Goal: Task Accomplishment & Management: Complete application form

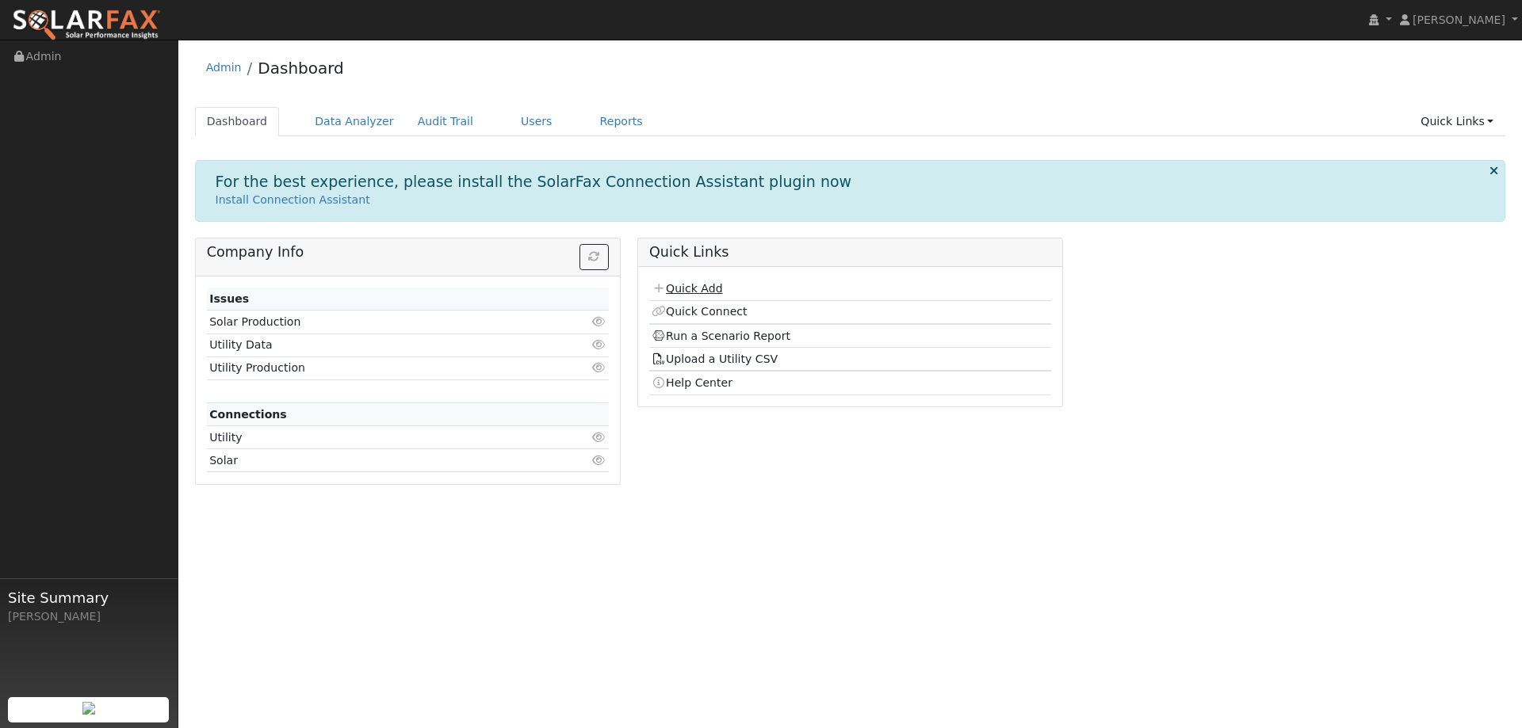
click at [711, 290] on link "Quick Add" at bounding box center [686, 288] width 71 height 13
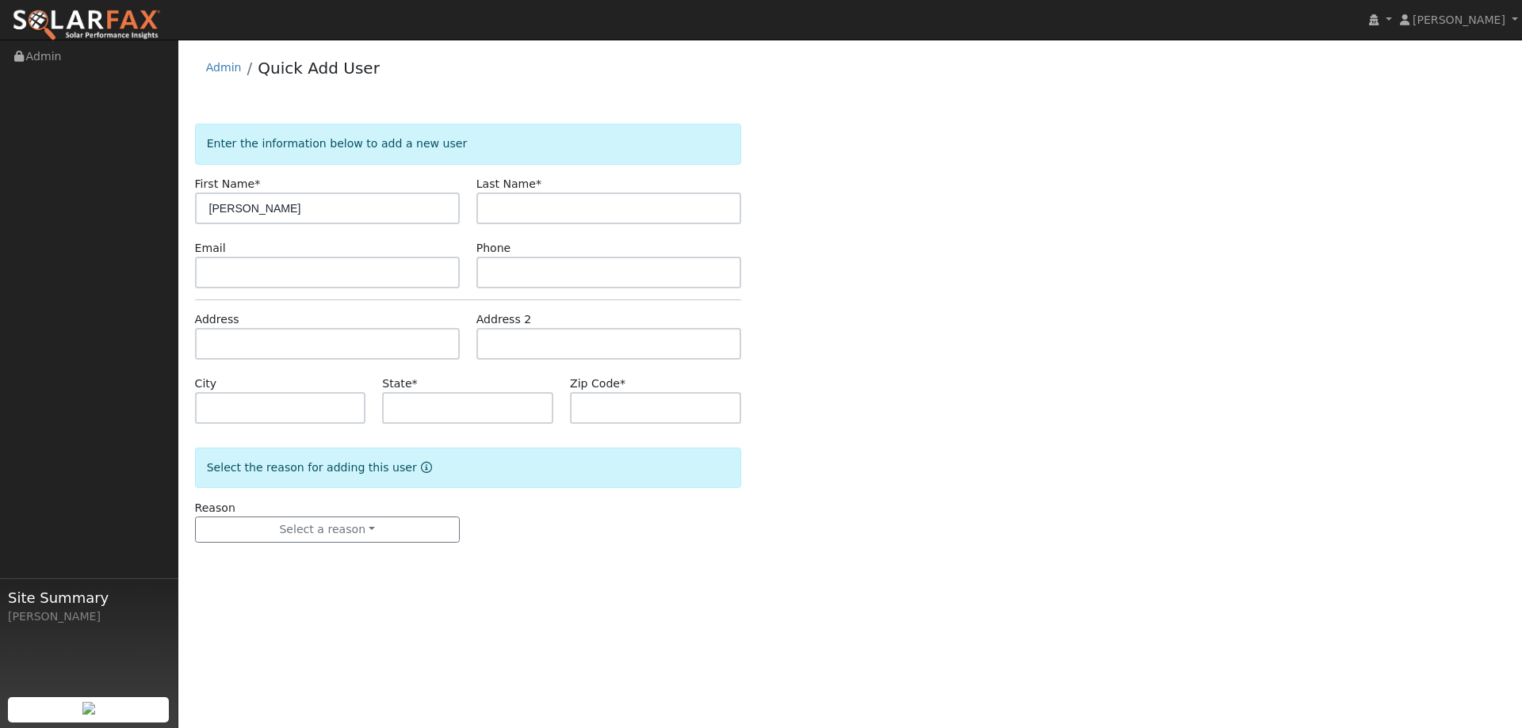
type input "[PERSON_NAME]"
click at [326, 345] on input "text" at bounding box center [327, 344] width 265 height 32
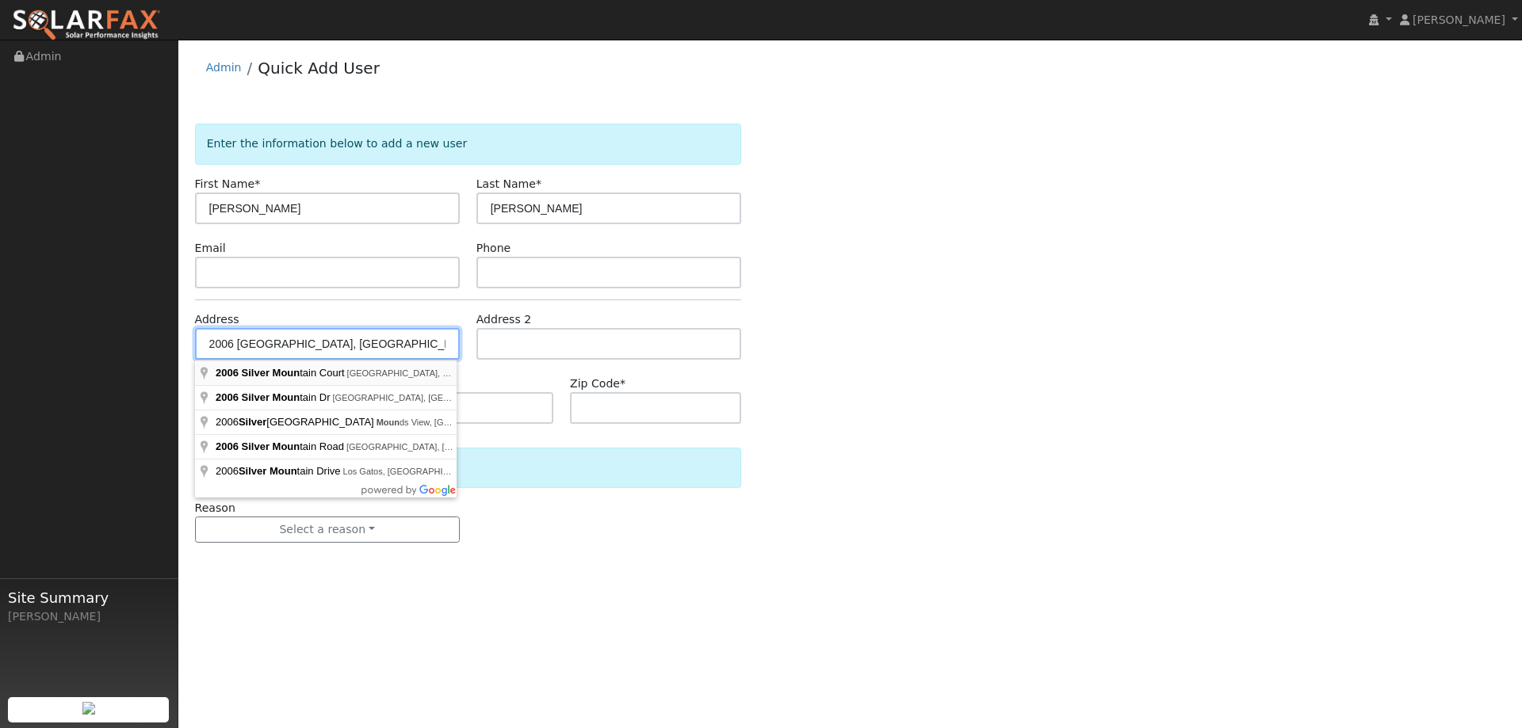
type input "2006 Silver Mountain Court"
type input "Rocklin"
type input "CA"
type input "95765"
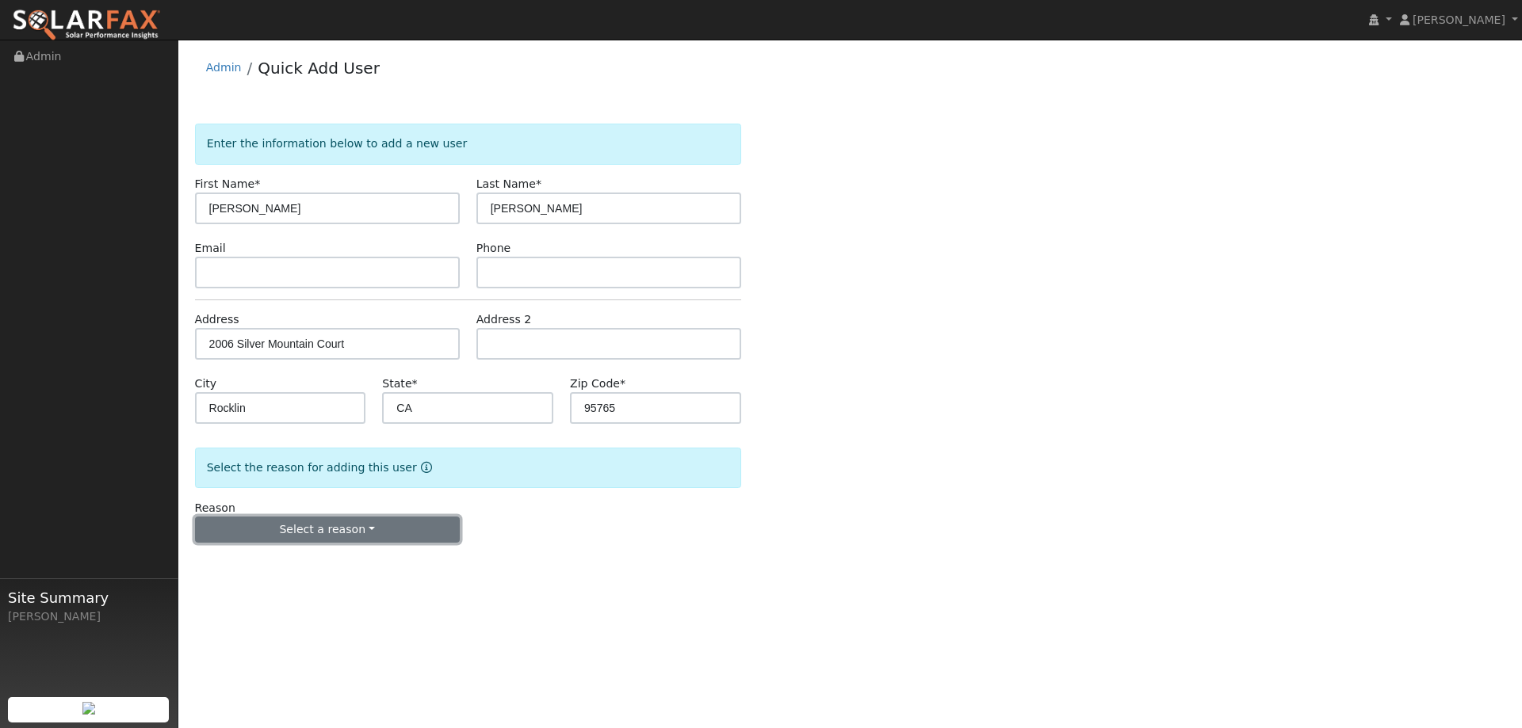
click at [356, 540] on button "Select a reason" at bounding box center [327, 530] width 265 height 27
click at [325, 580] on link "New customer adding solar" at bounding box center [283, 585] width 175 height 22
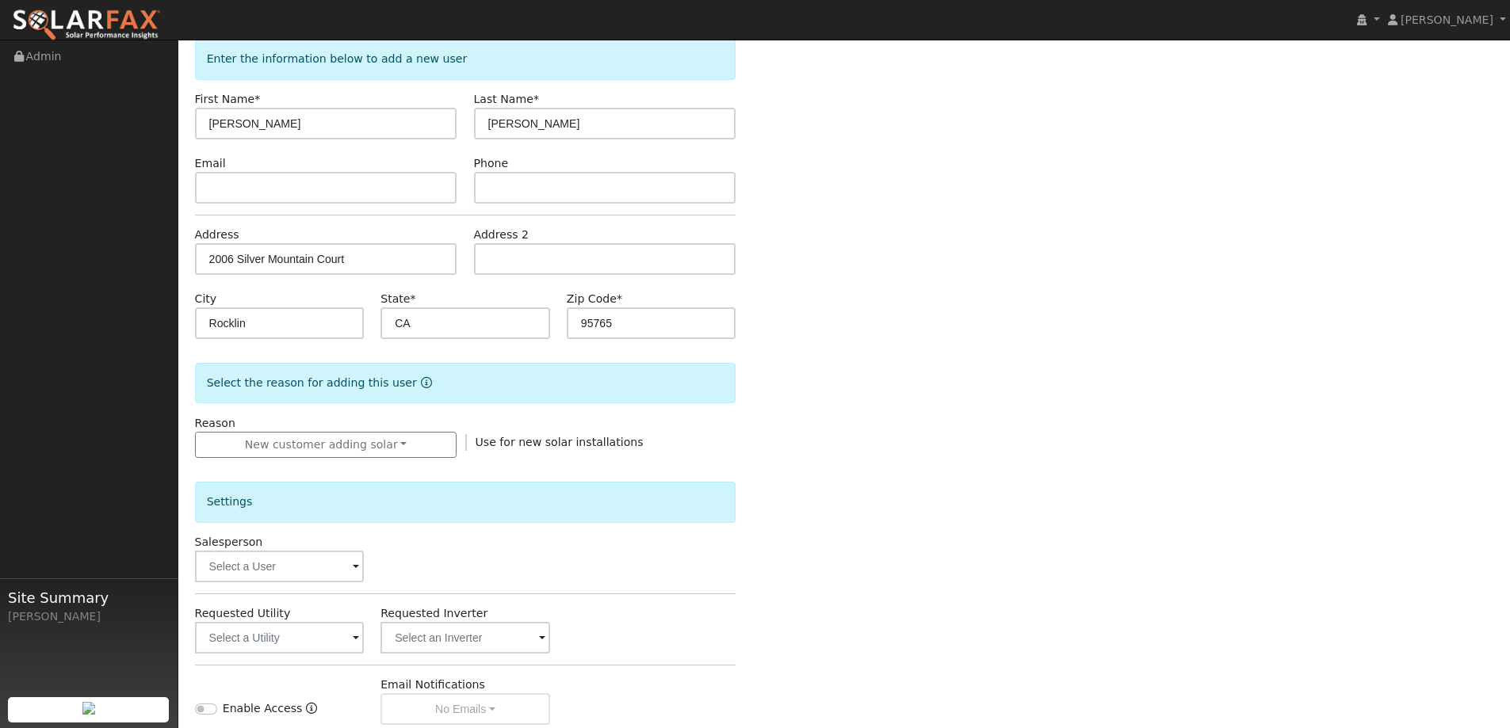
scroll to position [296, 0]
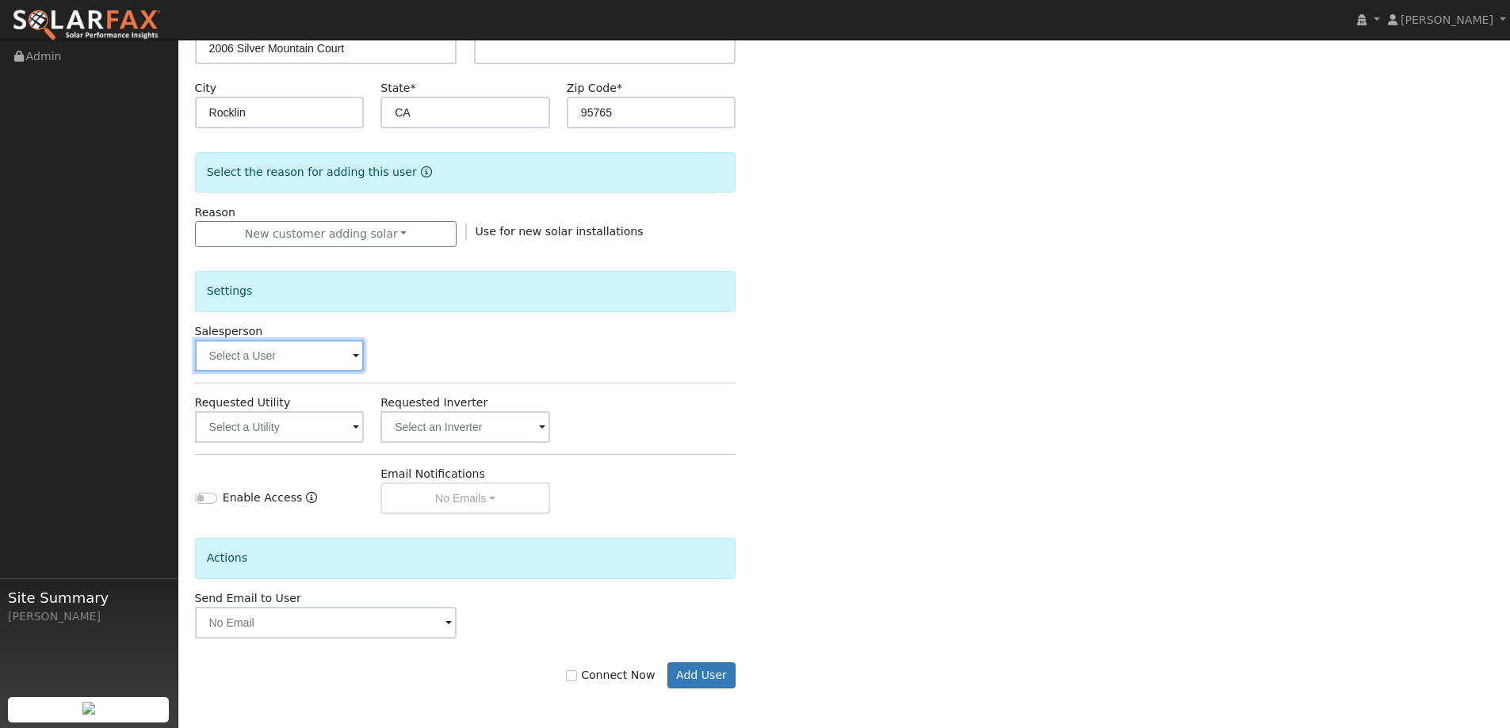
click at [345, 358] on input "text" at bounding box center [280, 356] width 170 height 32
click at [355, 352] on input "text" at bounding box center [280, 356] width 170 height 32
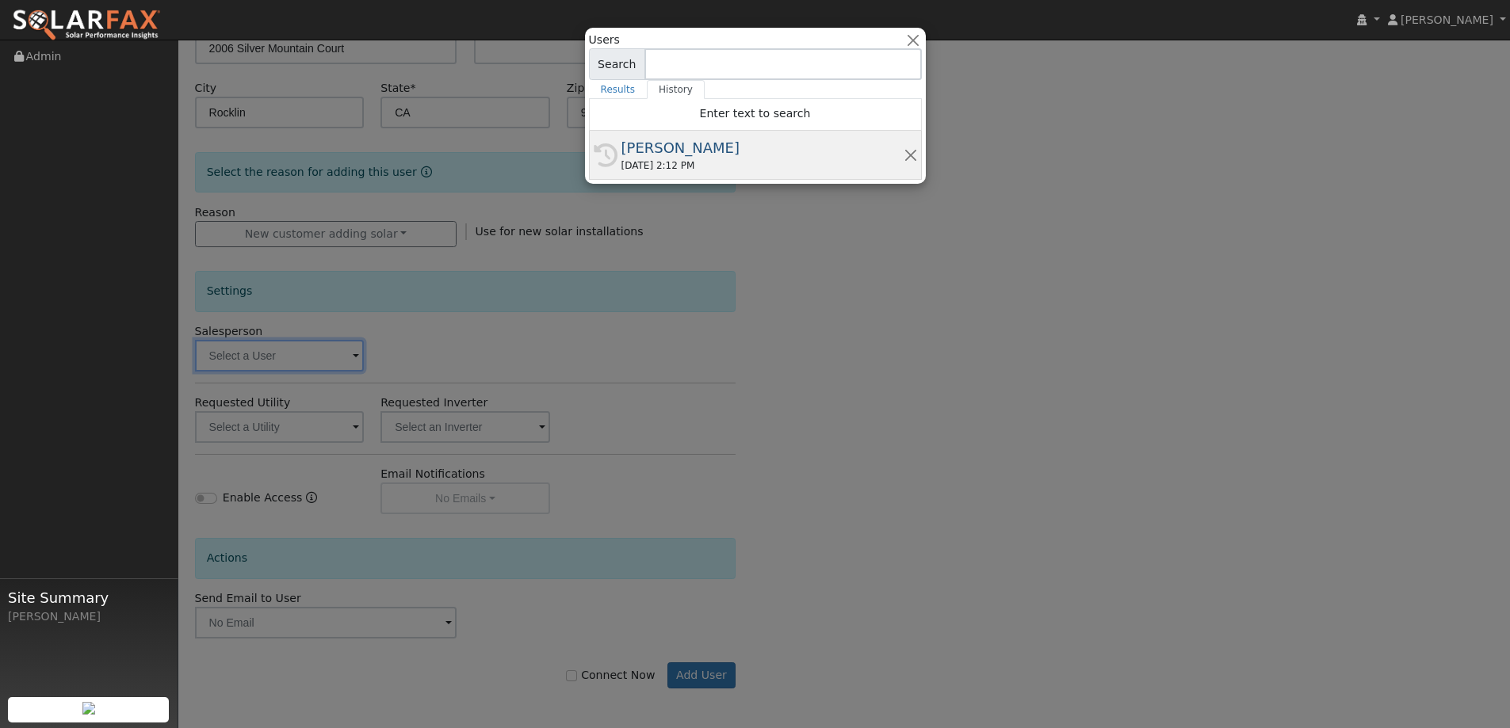
click at [628, 157] on div "[PERSON_NAME]" at bounding box center [762, 147] width 282 height 21
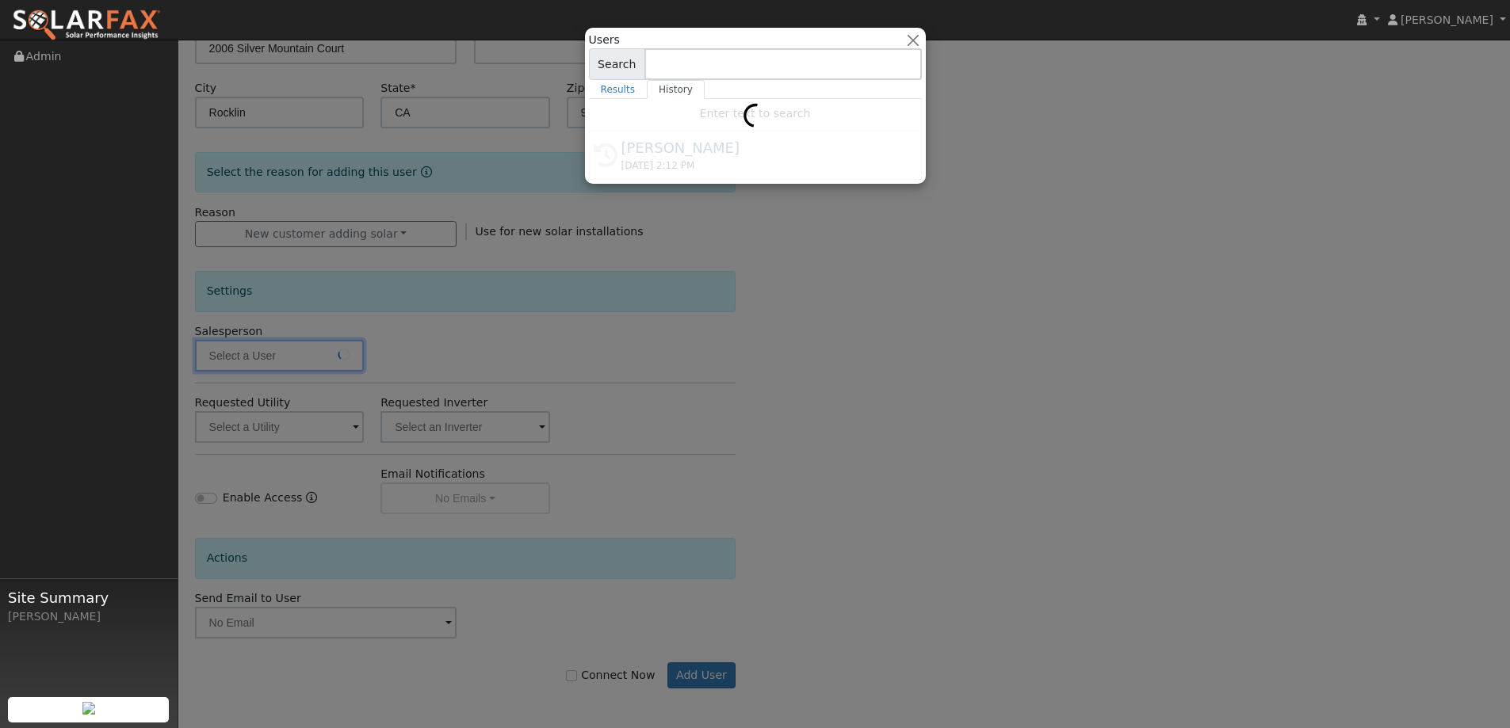
type input "[PERSON_NAME]"
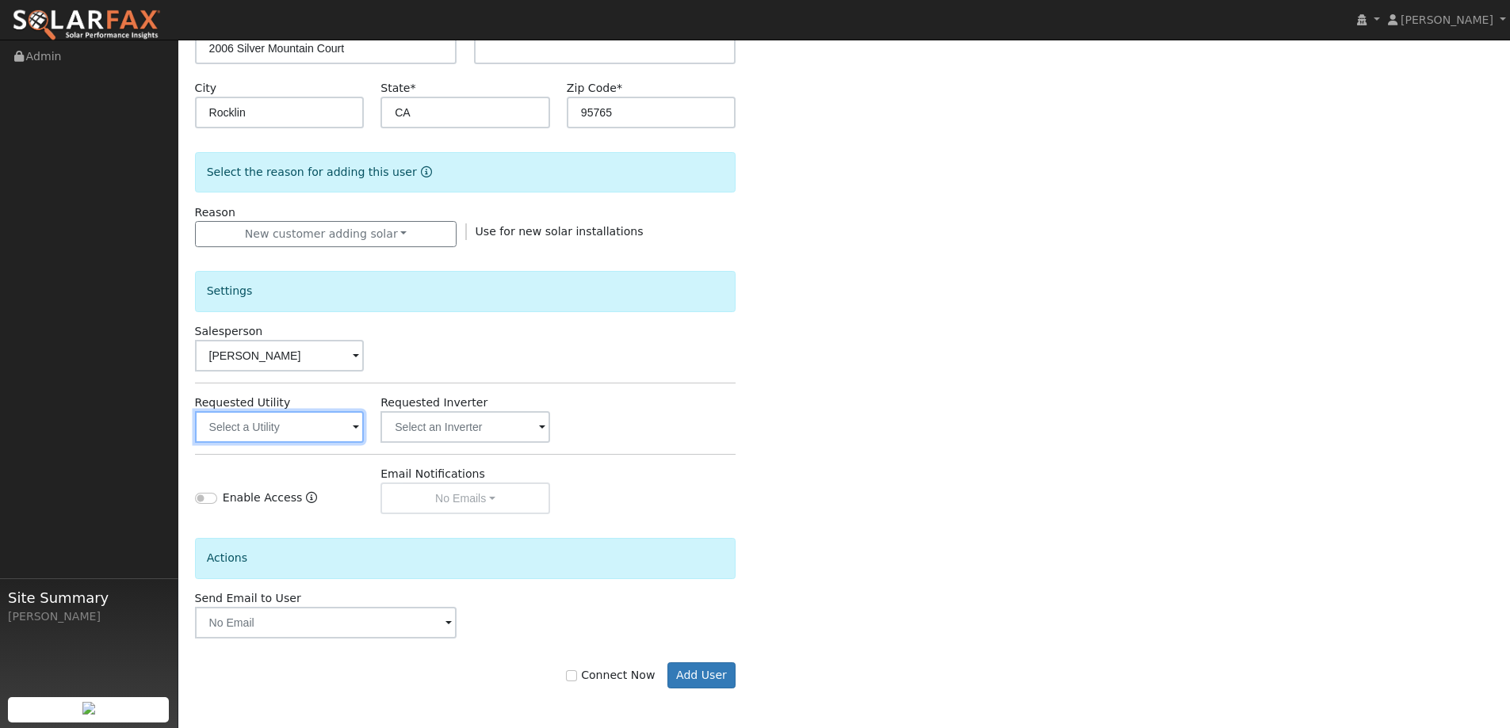
click at [343, 433] on input "text" at bounding box center [280, 427] width 170 height 32
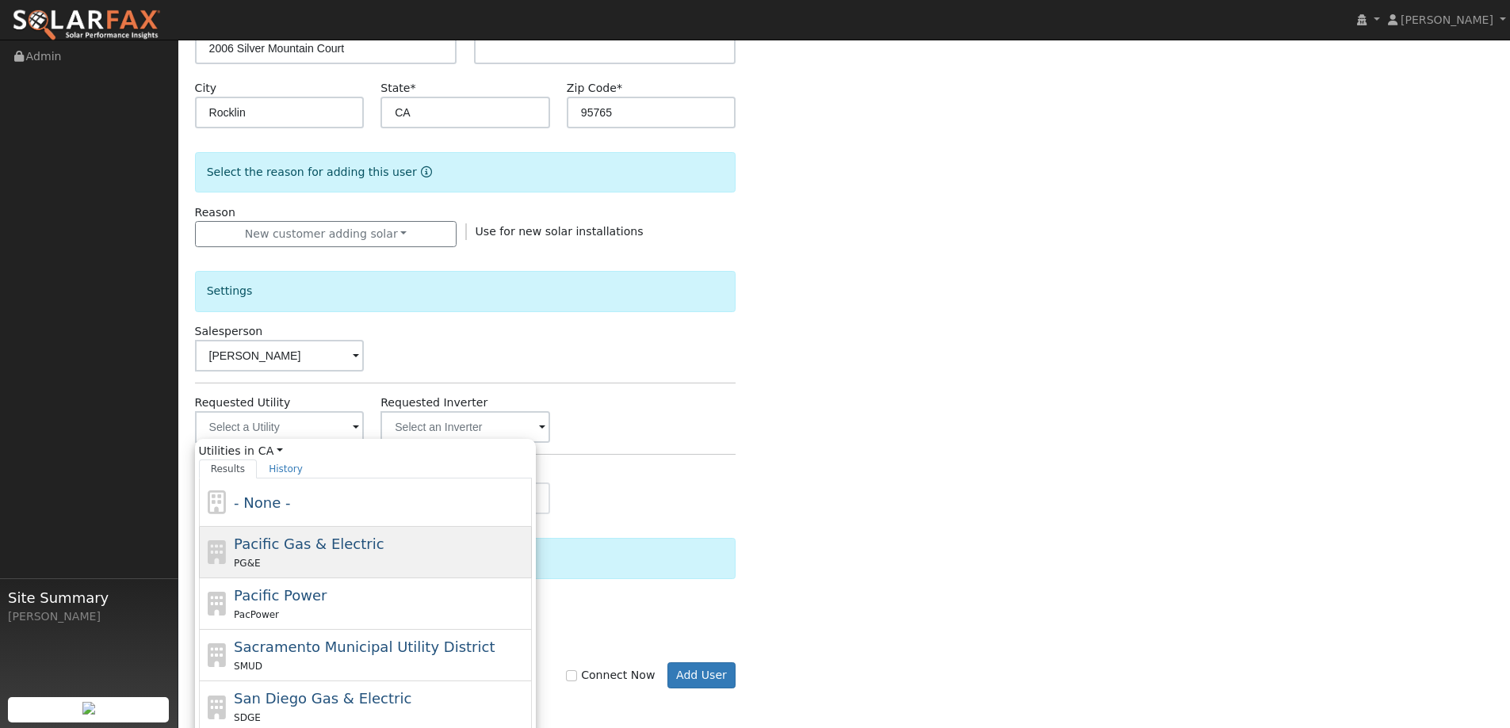
click at [327, 544] on span "Pacific Gas & Electric" at bounding box center [309, 544] width 150 height 17
type input "Pacific Gas & Electric"
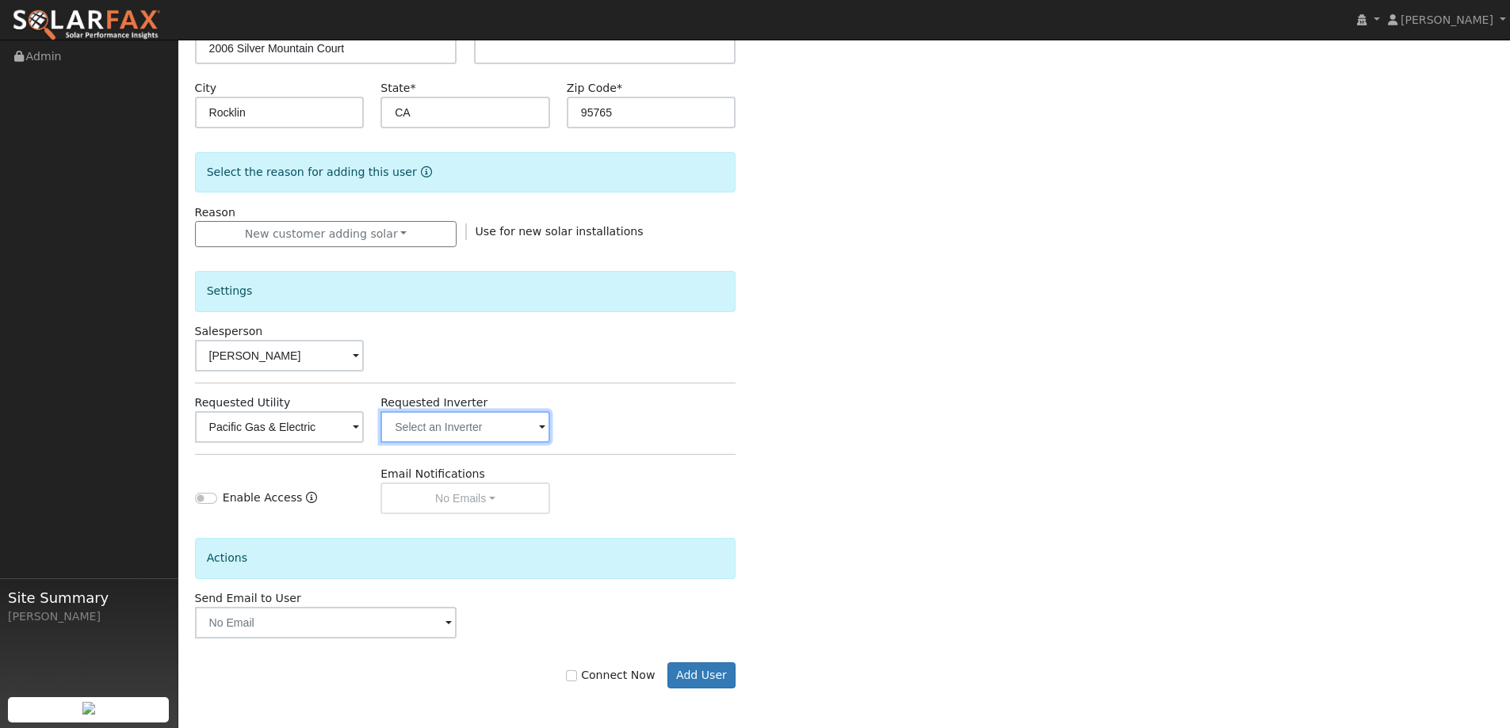
click at [519, 425] on input "text" at bounding box center [465, 427] width 170 height 32
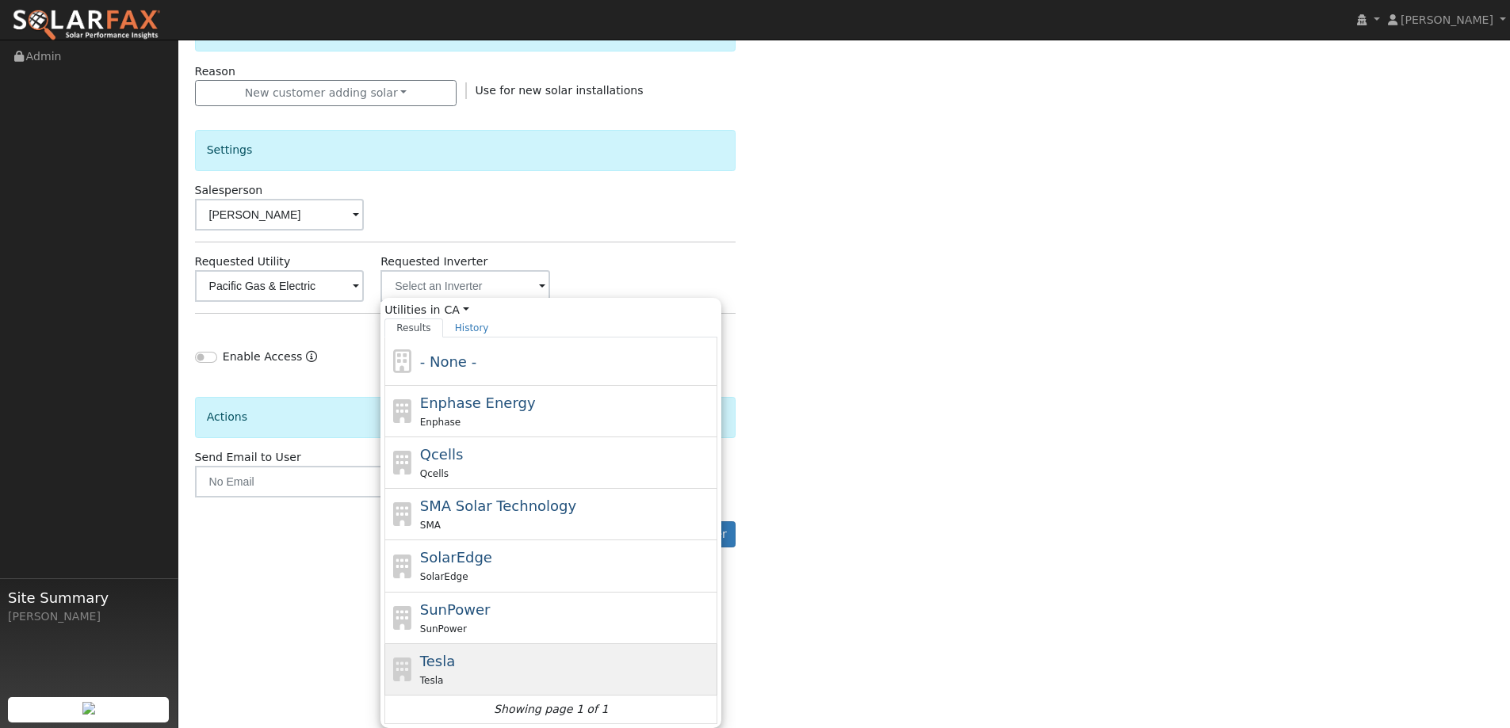
click at [482, 664] on div "Tesla Tesla" at bounding box center [567, 670] width 294 height 38
type input "Tesla"
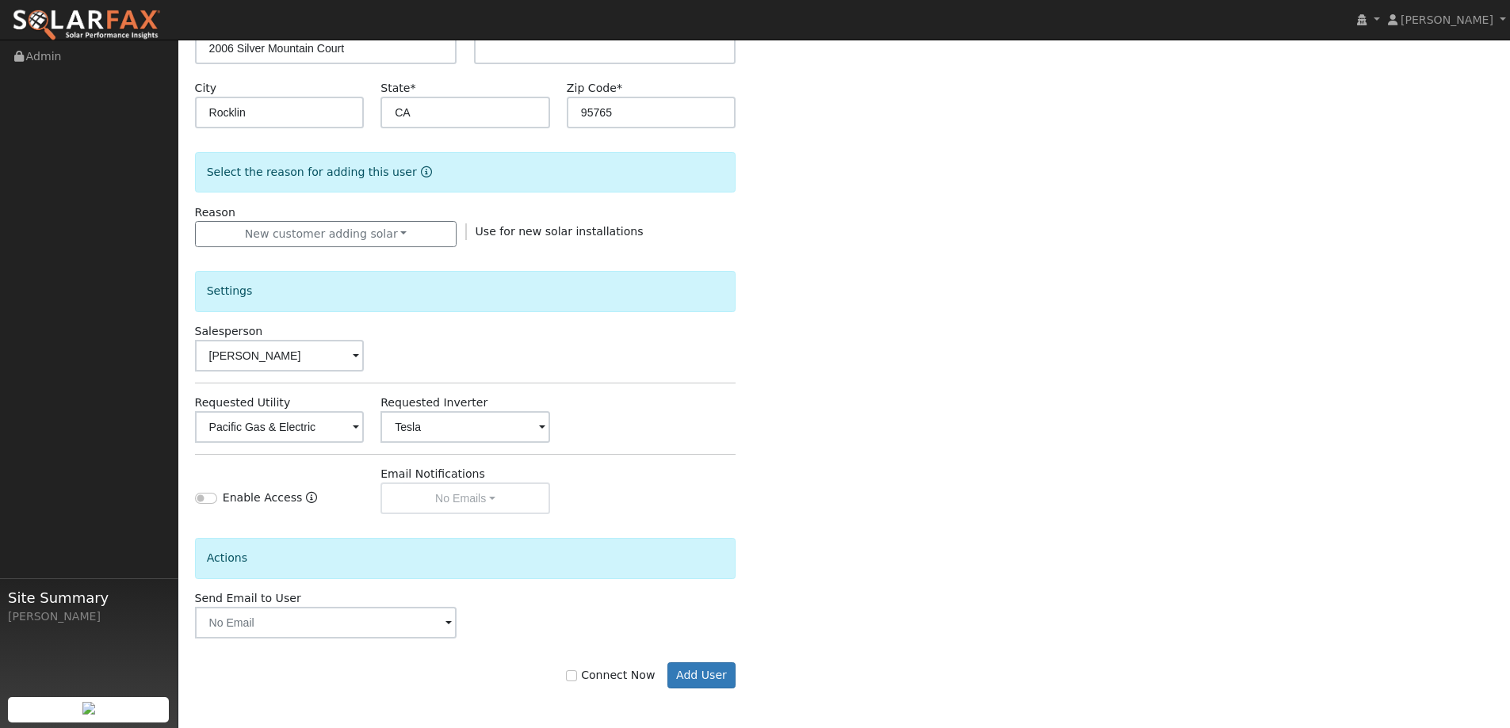
click at [306, 496] on icon "Enable Access" at bounding box center [311, 497] width 11 height 11
click at [286, 529] on div "Actions" at bounding box center [465, 551] width 558 height 75
click at [577, 674] on input "Connect Now" at bounding box center [571, 675] width 11 height 11
checkbox input "true"
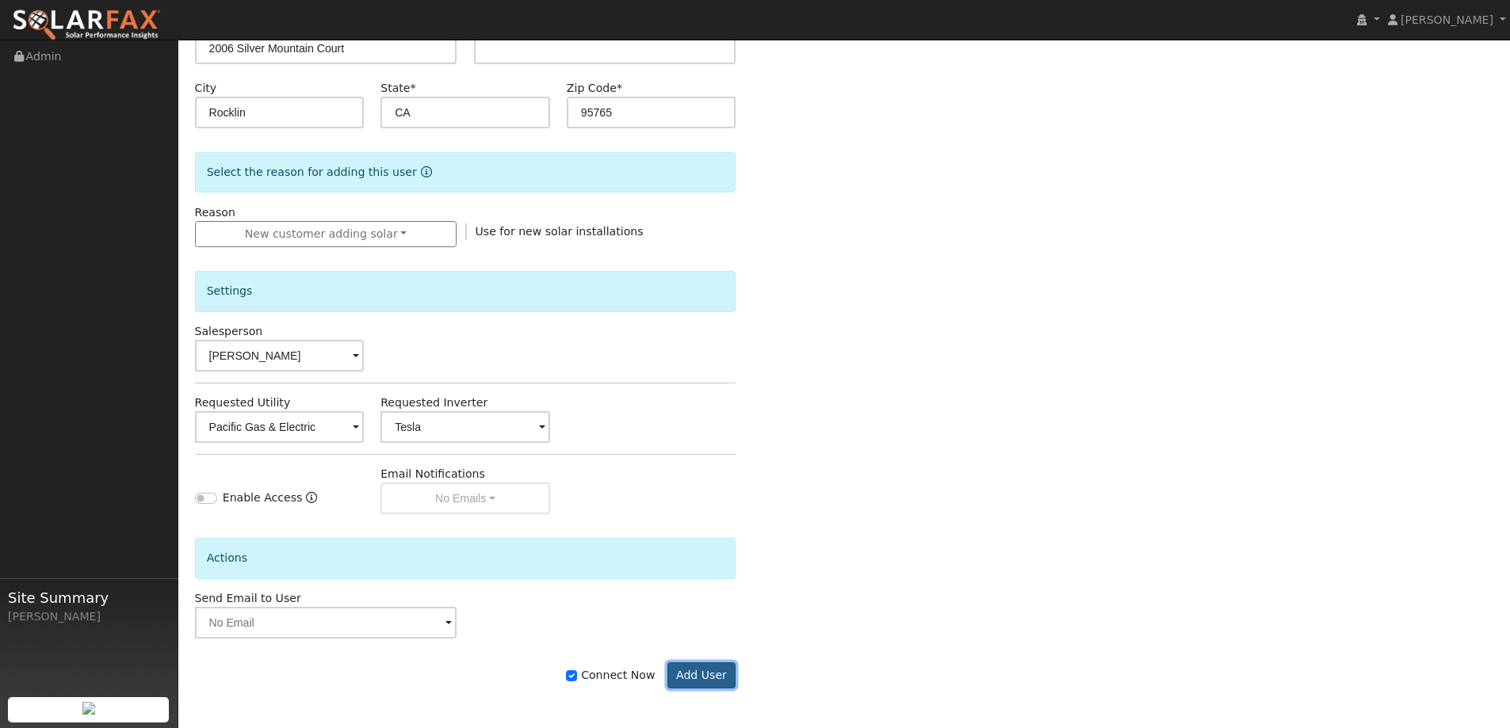
click at [728, 673] on button "Add User" at bounding box center [701, 676] width 69 height 27
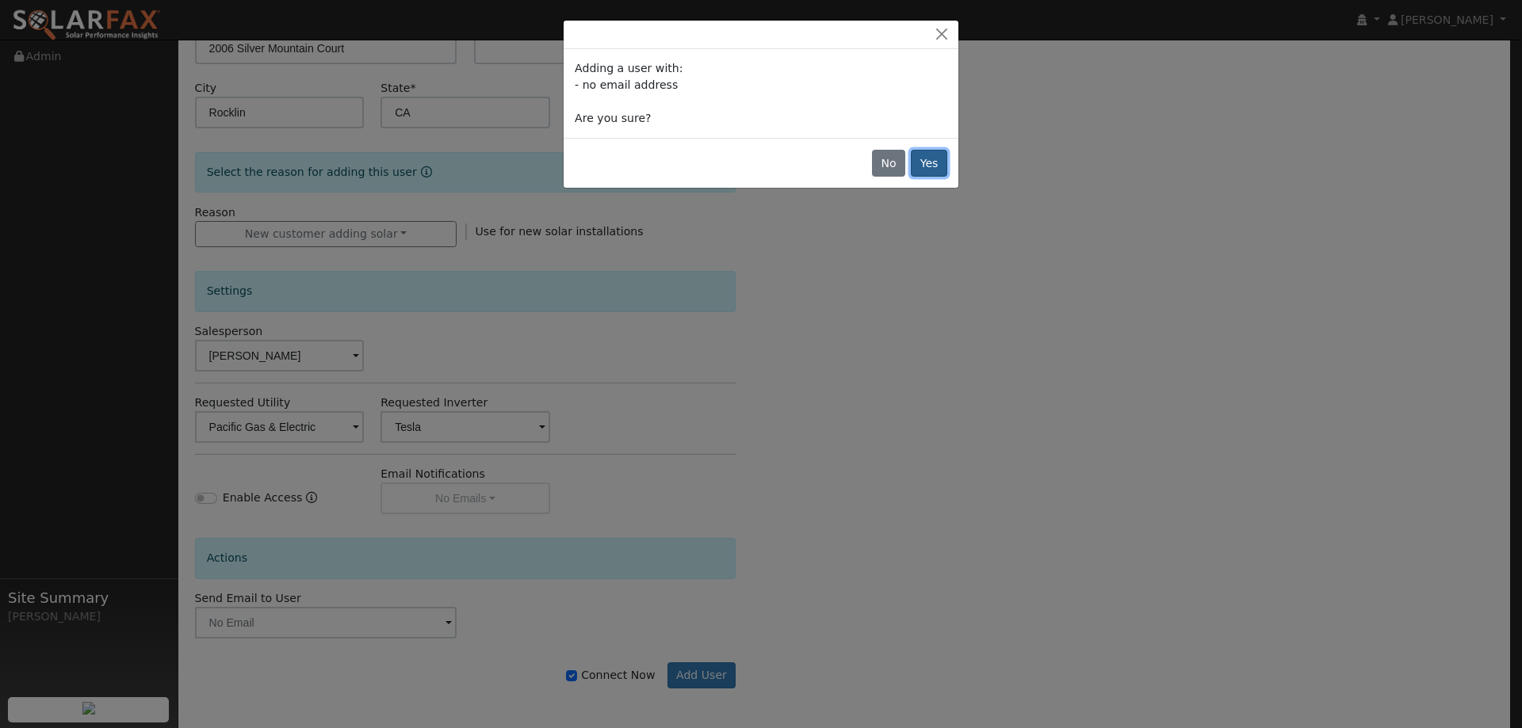
click at [921, 169] on button "Yes" at bounding box center [929, 163] width 36 height 27
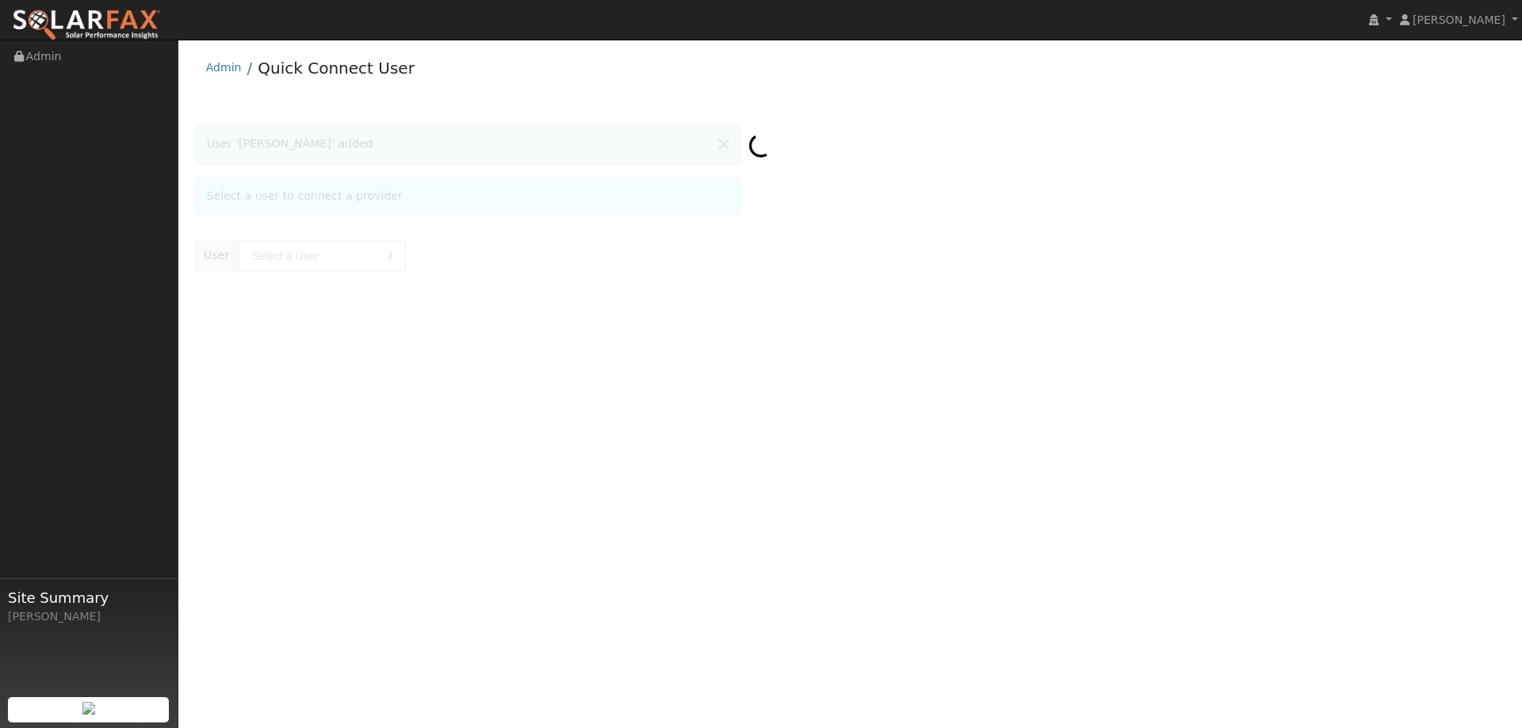
type input "[PERSON_NAME]"
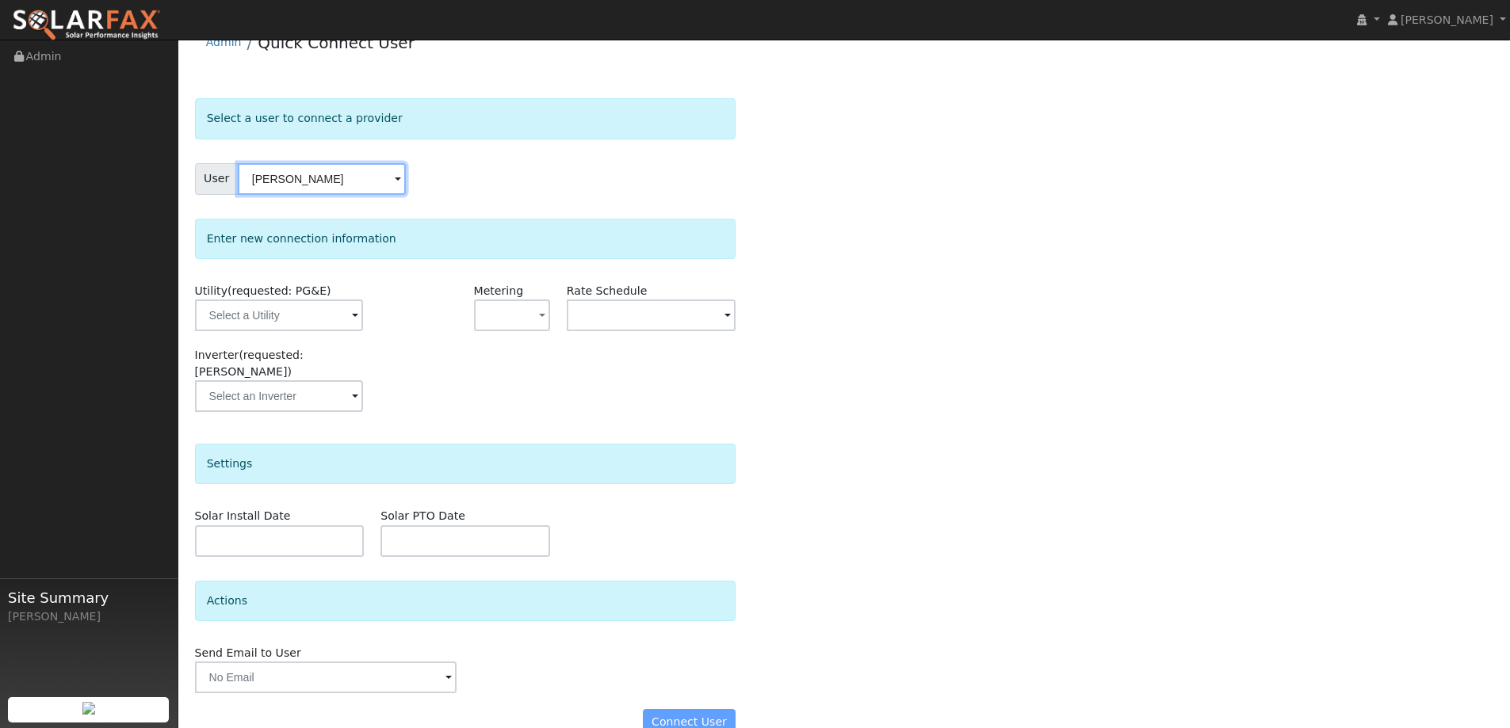
scroll to position [40, 0]
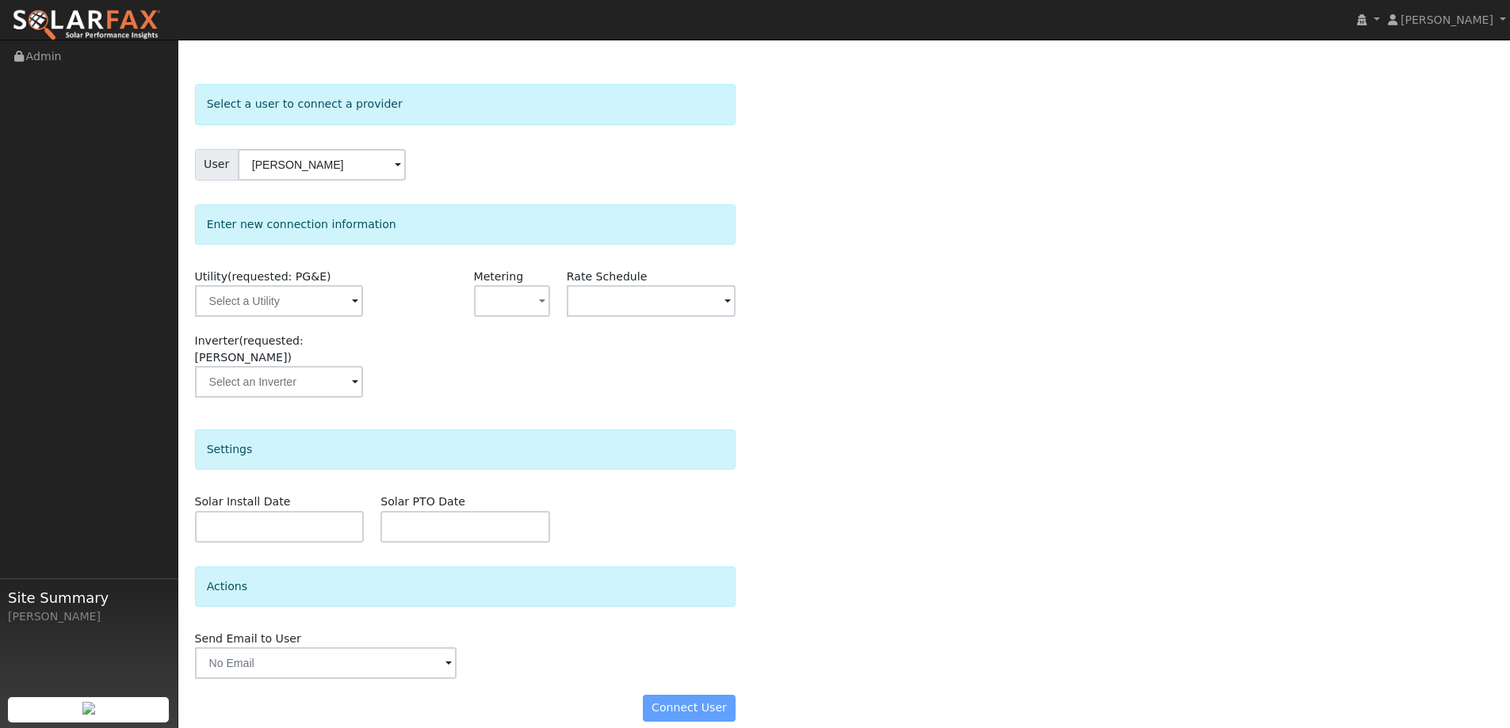
click at [674, 695] on div "Connect User" at bounding box center [465, 708] width 558 height 27
click at [676, 695] on div "Connect User" at bounding box center [465, 708] width 558 height 27
click at [336, 292] on input "text" at bounding box center [279, 301] width 168 height 32
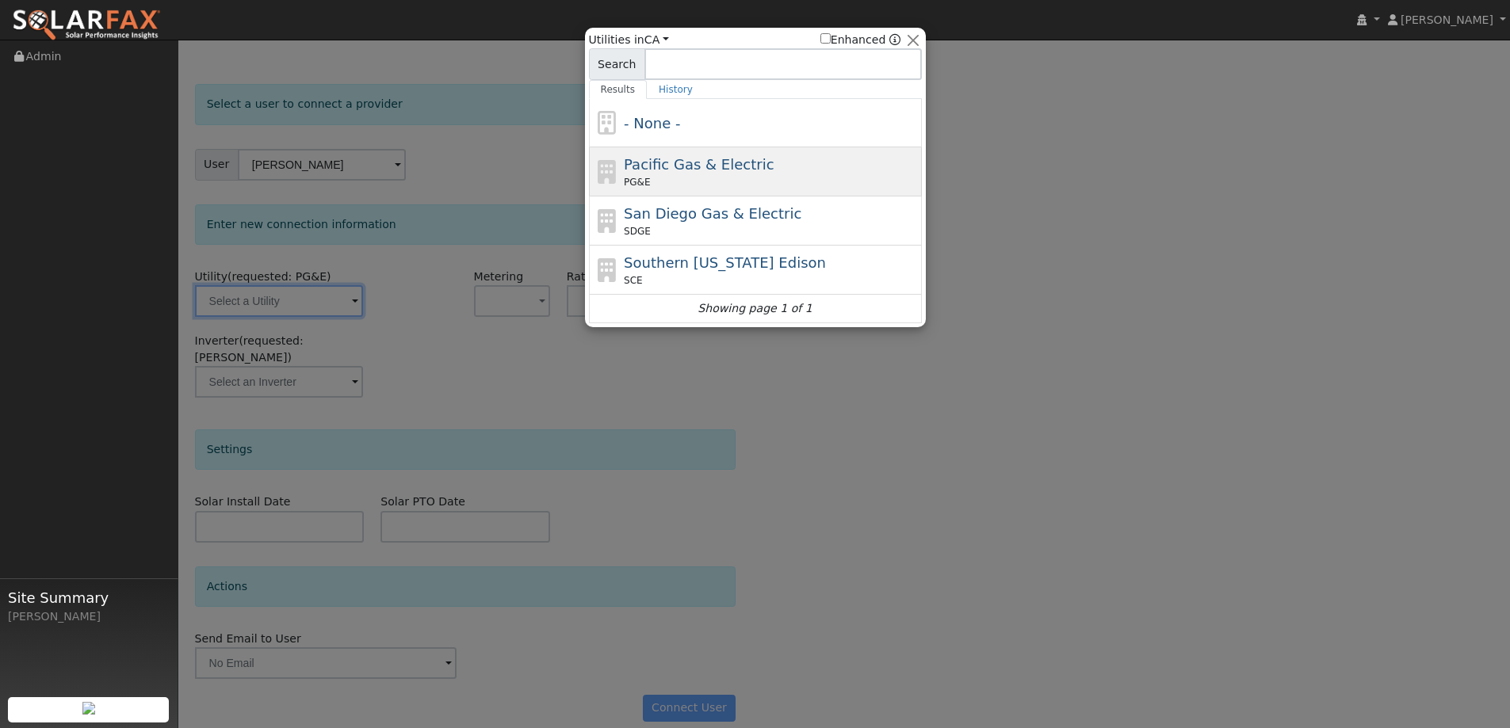
click at [726, 170] on span "Pacific Gas & Electric" at bounding box center [699, 164] width 150 height 17
type input "PG&E"
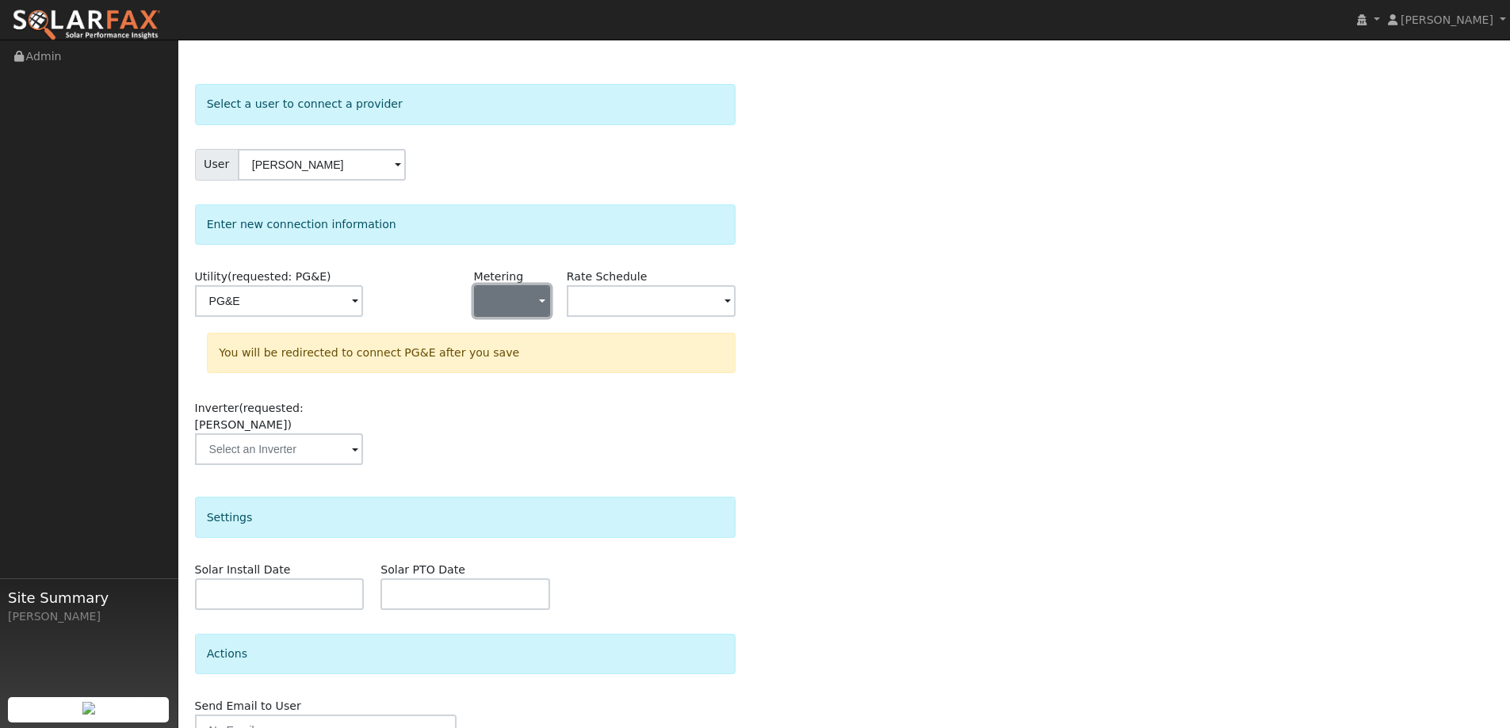
click at [540, 298] on span "button" at bounding box center [542, 302] width 6 height 17
click at [516, 358] on link "NEM" at bounding box center [530, 358] width 110 height 22
click at [660, 300] on input "text" at bounding box center [652, 301] width 170 height 32
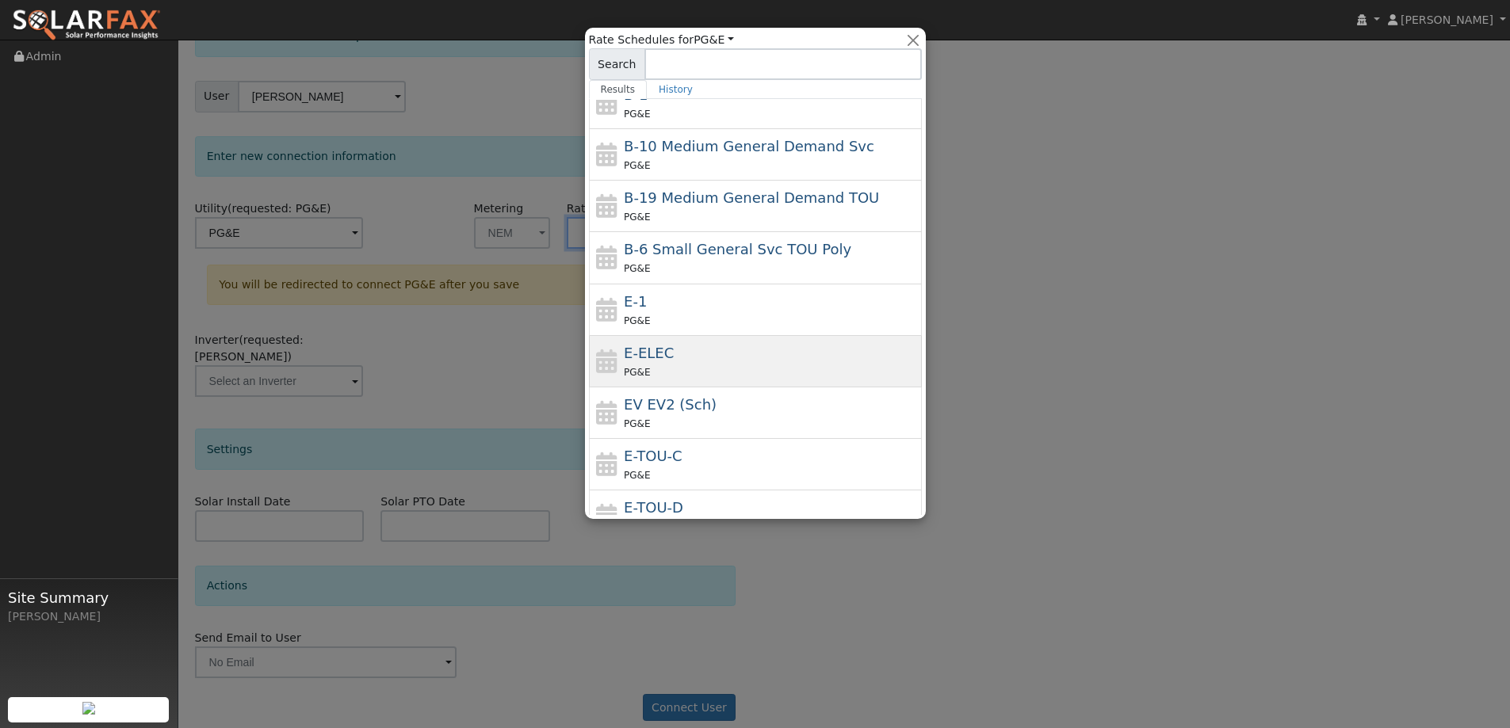
scroll to position [0, 0]
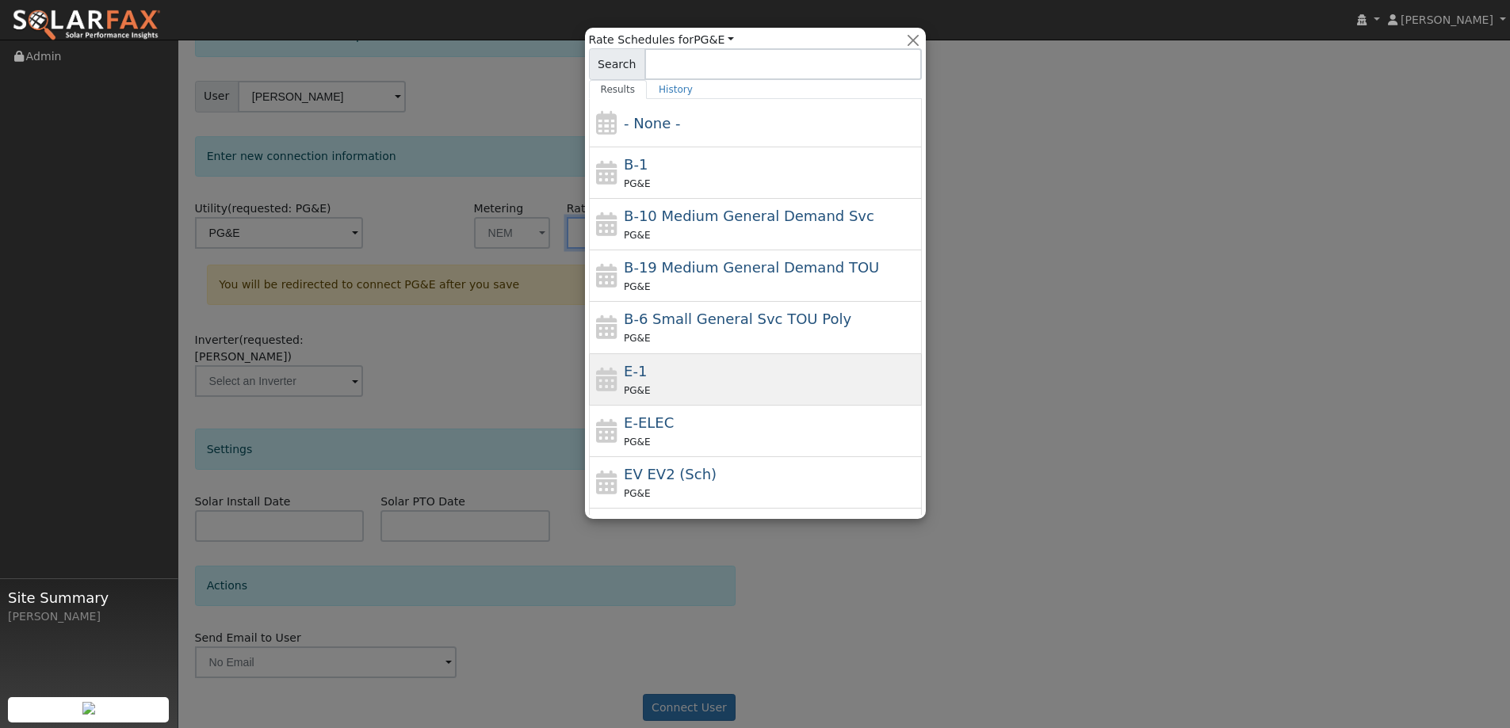
click at [698, 384] on div "PG&E" at bounding box center [771, 390] width 294 height 17
type input "E-1"
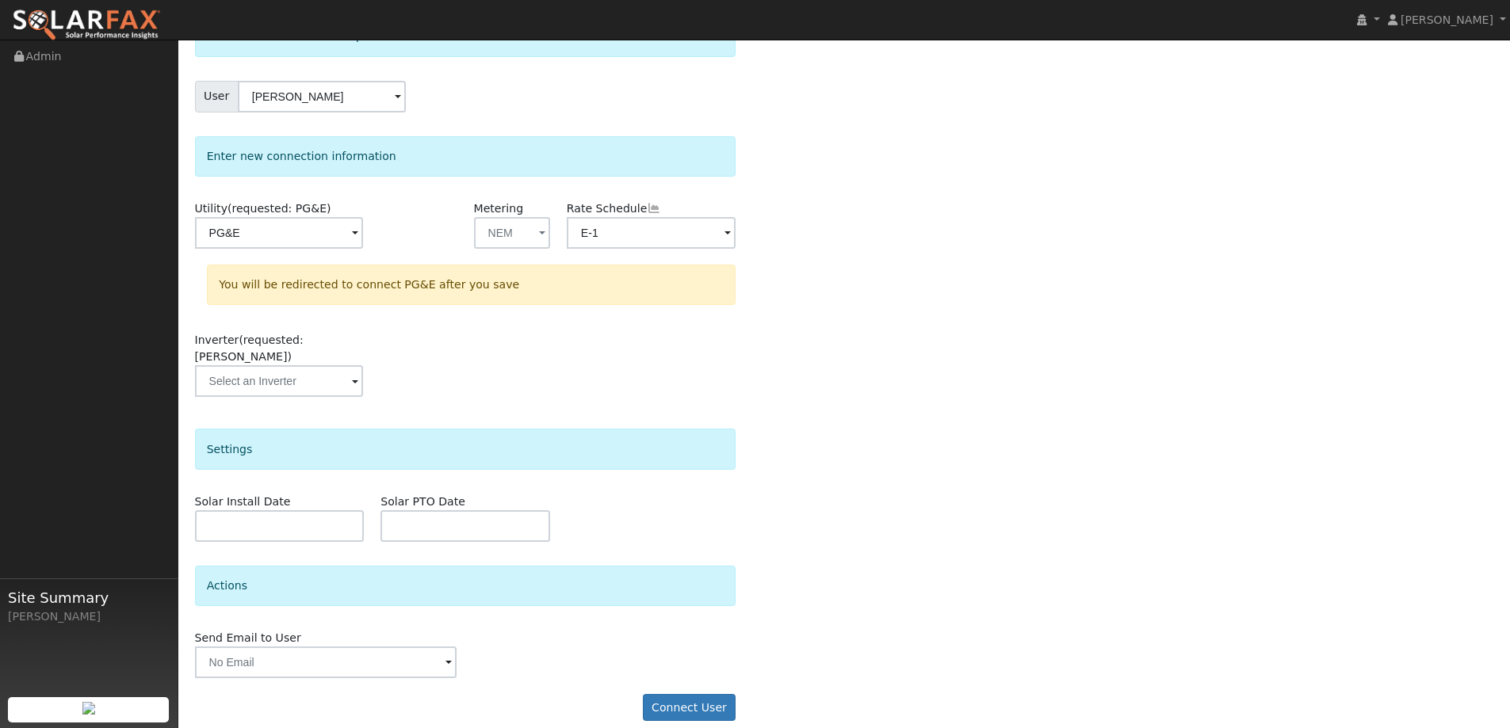
click at [877, 351] on div "Select a user to connect a provider User Melissa Eck Account Default Account De…" at bounding box center [844, 376] width 1299 height 721
click at [704, 694] on button "Connect User" at bounding box center [690, 707] width 94 height 27
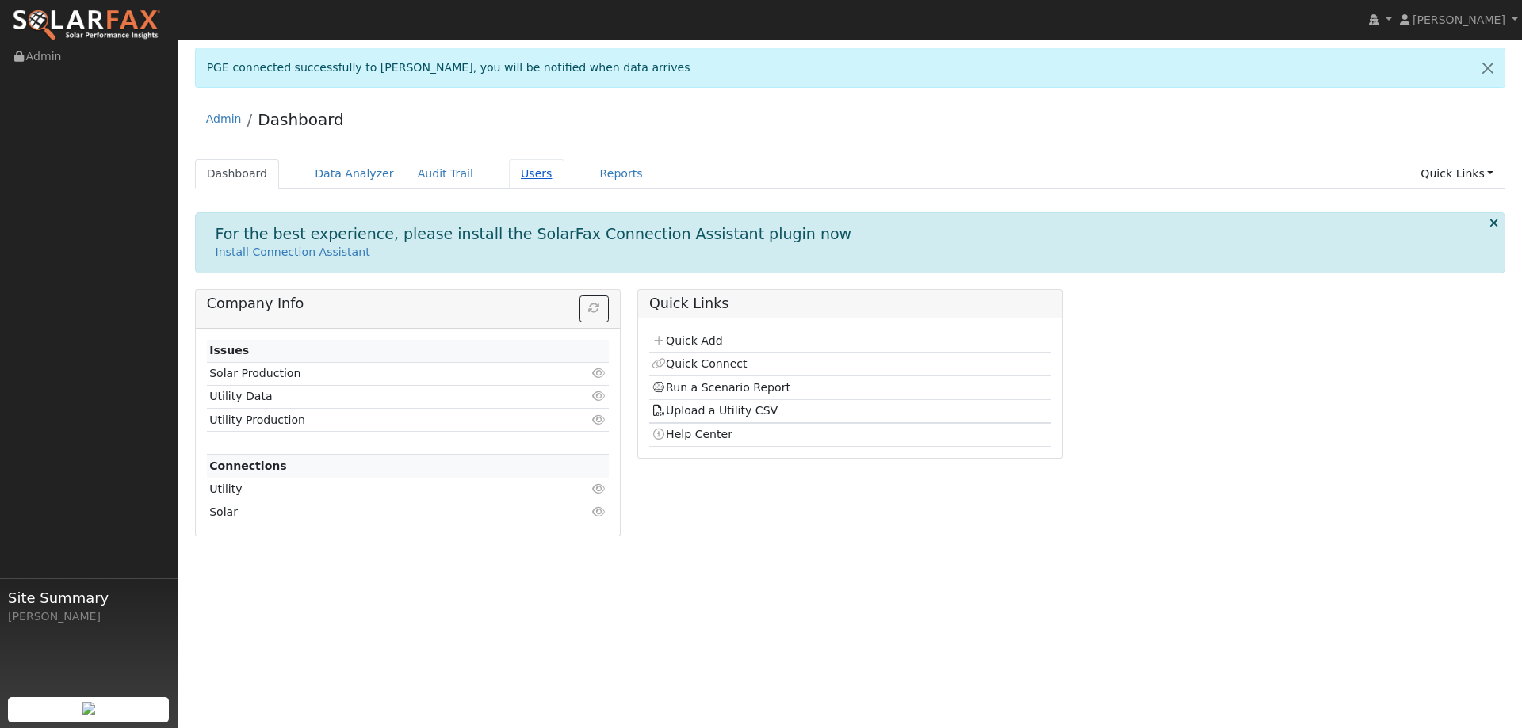
click at [515, 176] on link "Users" at bounding box center [536, 173] width 55 height 29
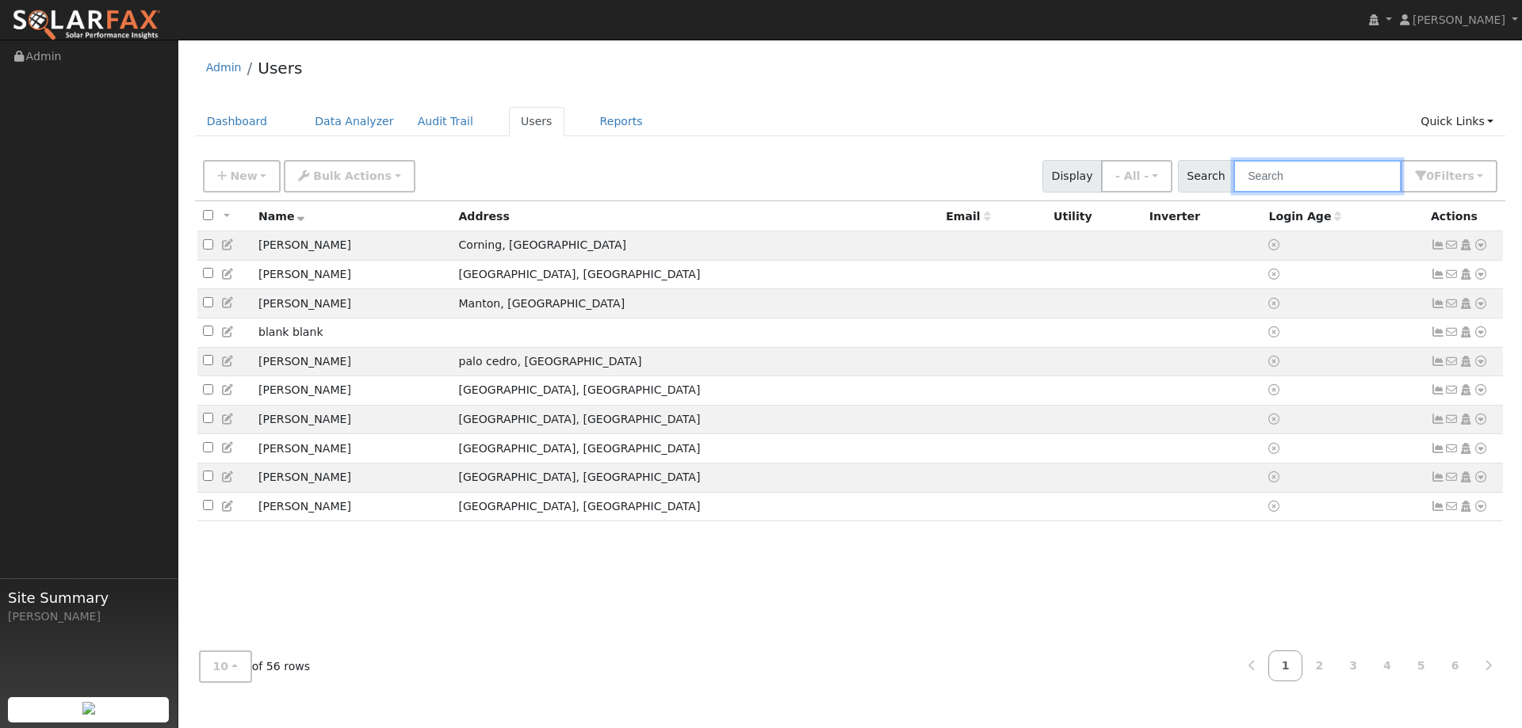
click at [1292, 178] on input "text" at bounding box center [1317, 176] width 168 height 32
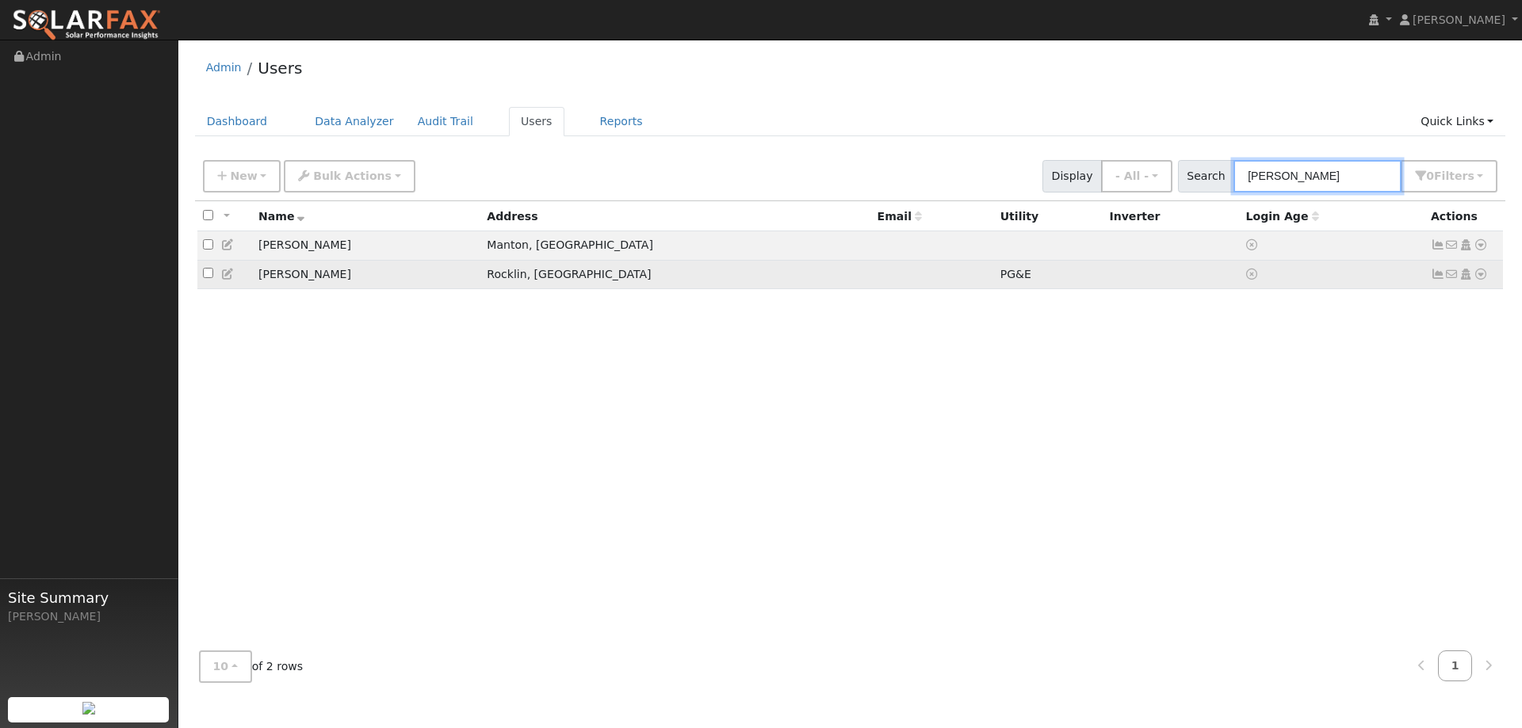
type input "mel"
click at [1479, 280] on icon at bounding box center [1480, 274] width 14 height 11
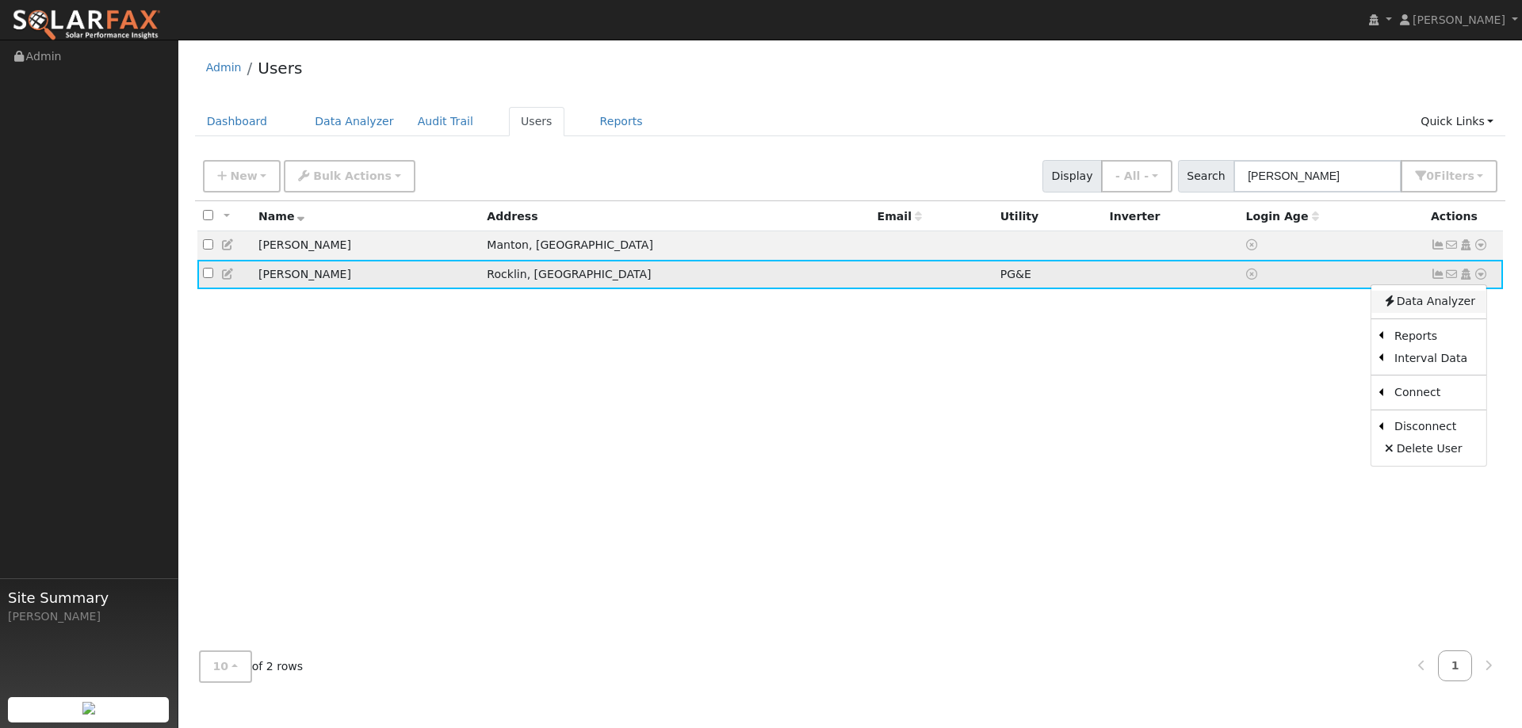
click at [1445, 302] on link "Data Analyzer" at bounding box center [1428, 302] width 115 height 22
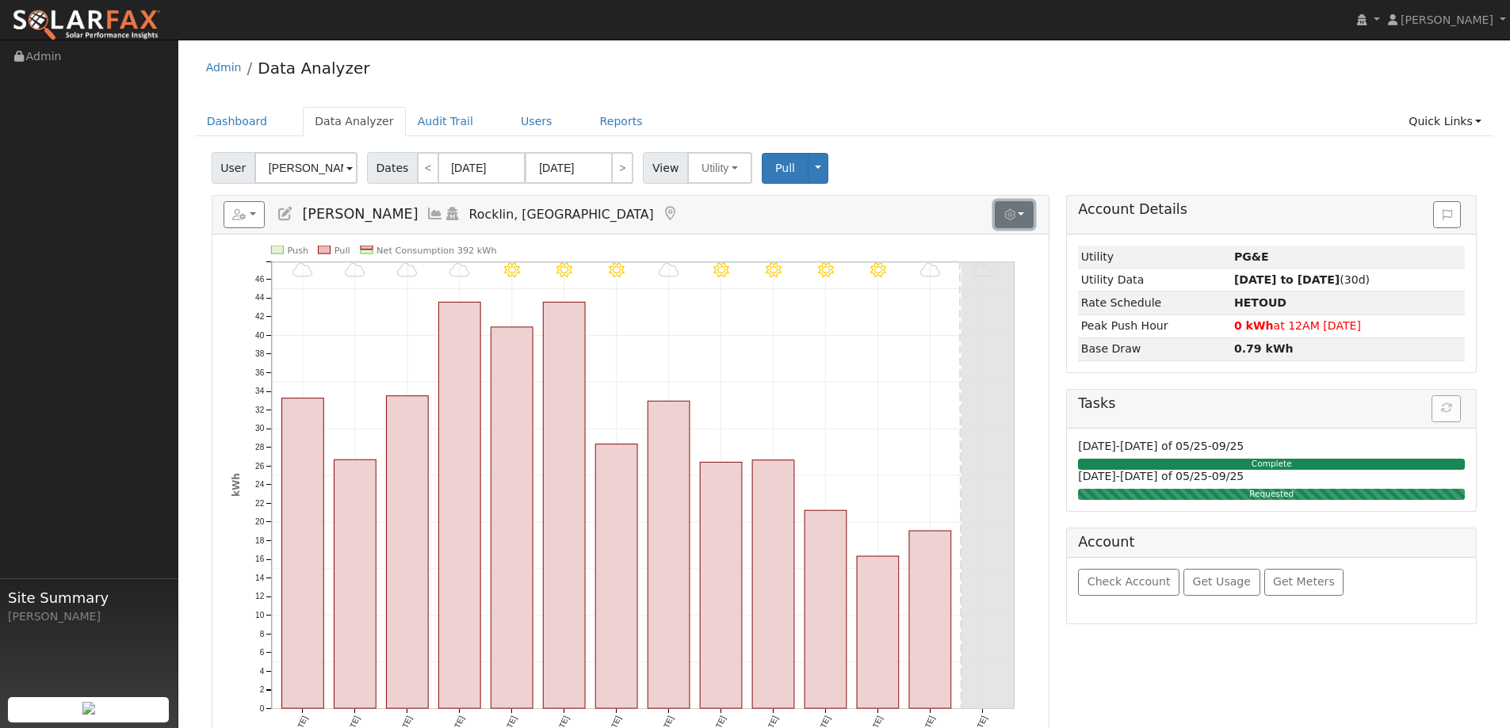
click at [1023, 217] on button "button" at bounding box center [1014, 214] width 39 height 27
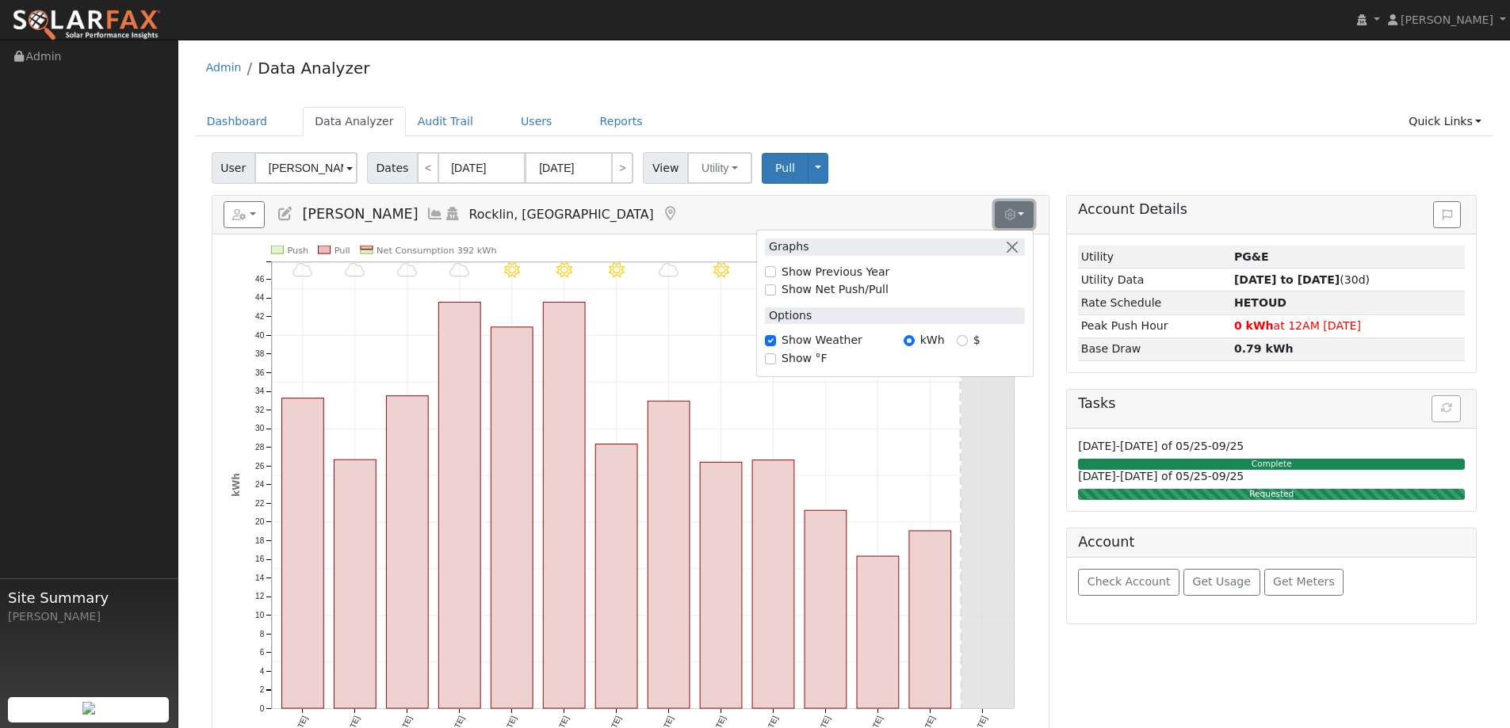
click at [1023, 217] on button "button" at bounding box center [1014, 214] width 39 height 27
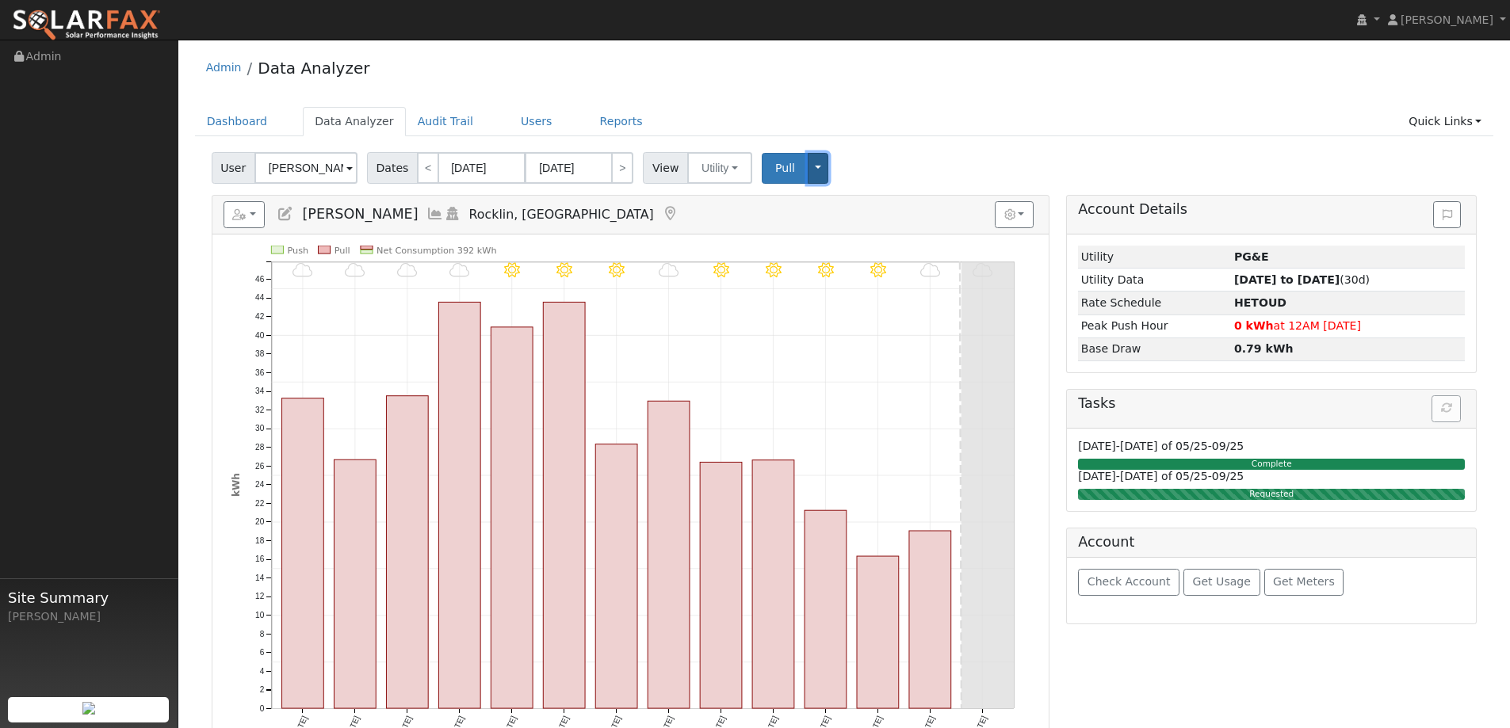
click at [811, 171] on button "Toggle Dropdown" at bounding box center [818, 168] width 21 height 31
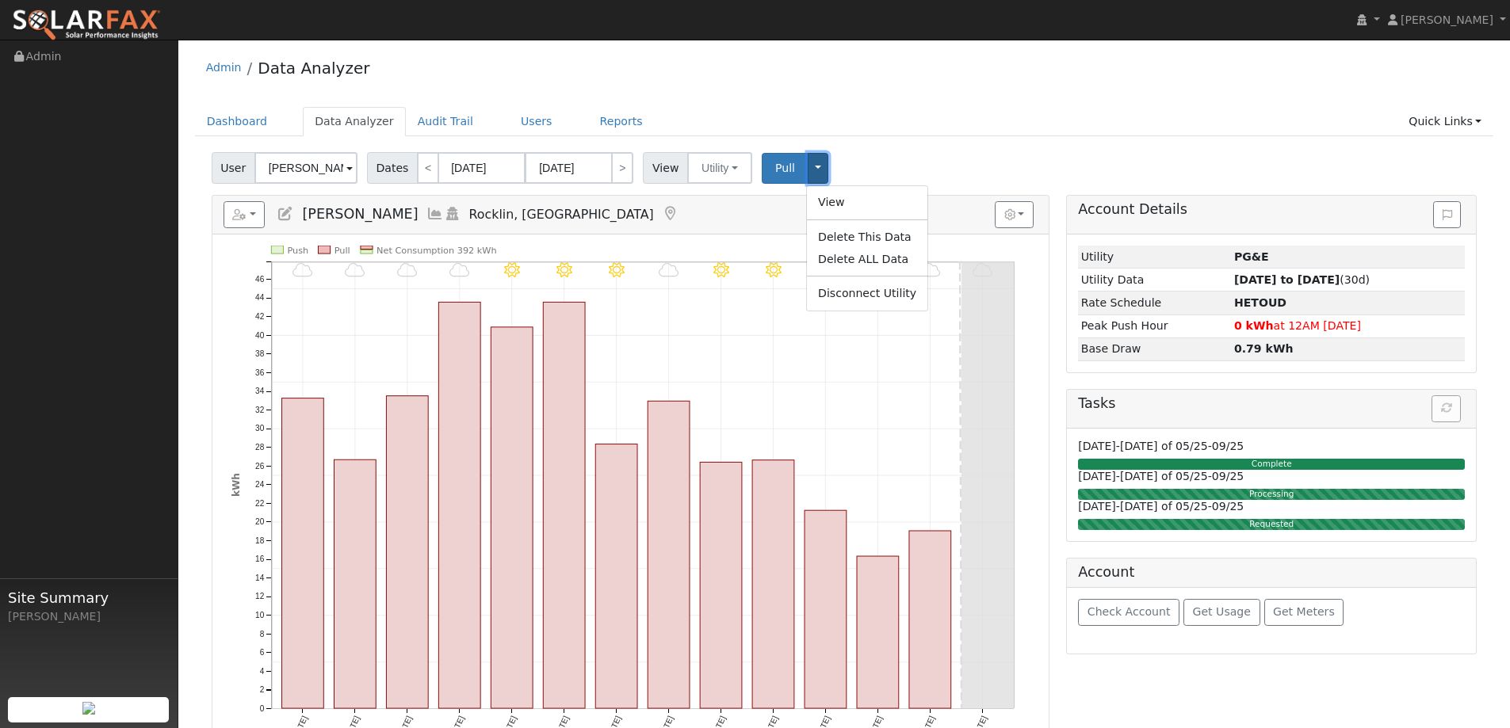
click at [811, 170] on button "Toggle Dropdown" at bounding box center [818, 168] width 21 height 31
click at [1229, 618] on span "Get Usage" at bounding box center [1222, 611] width 58 height 13
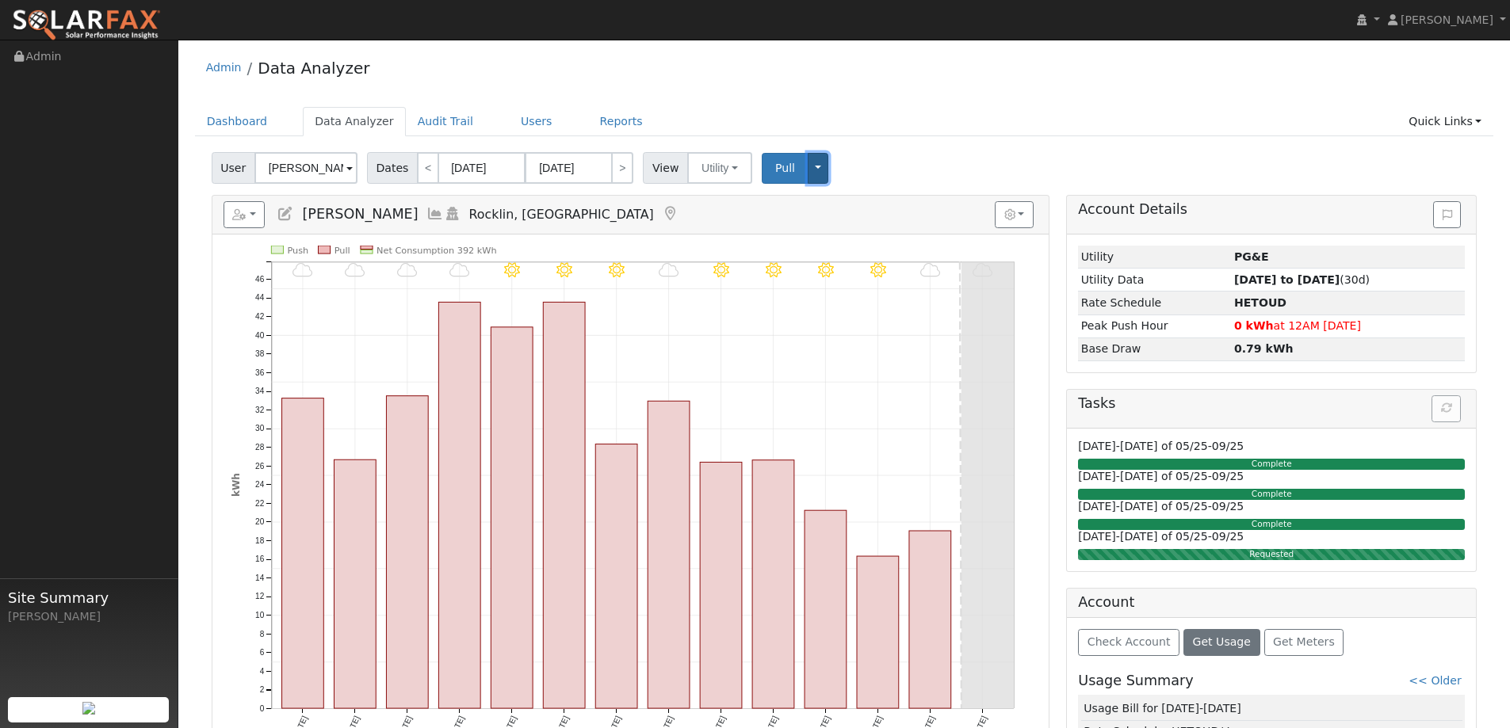
click at [811, 174] on button "Toggle Dropdown" at bounding box center [818, 168] width 21 height 31
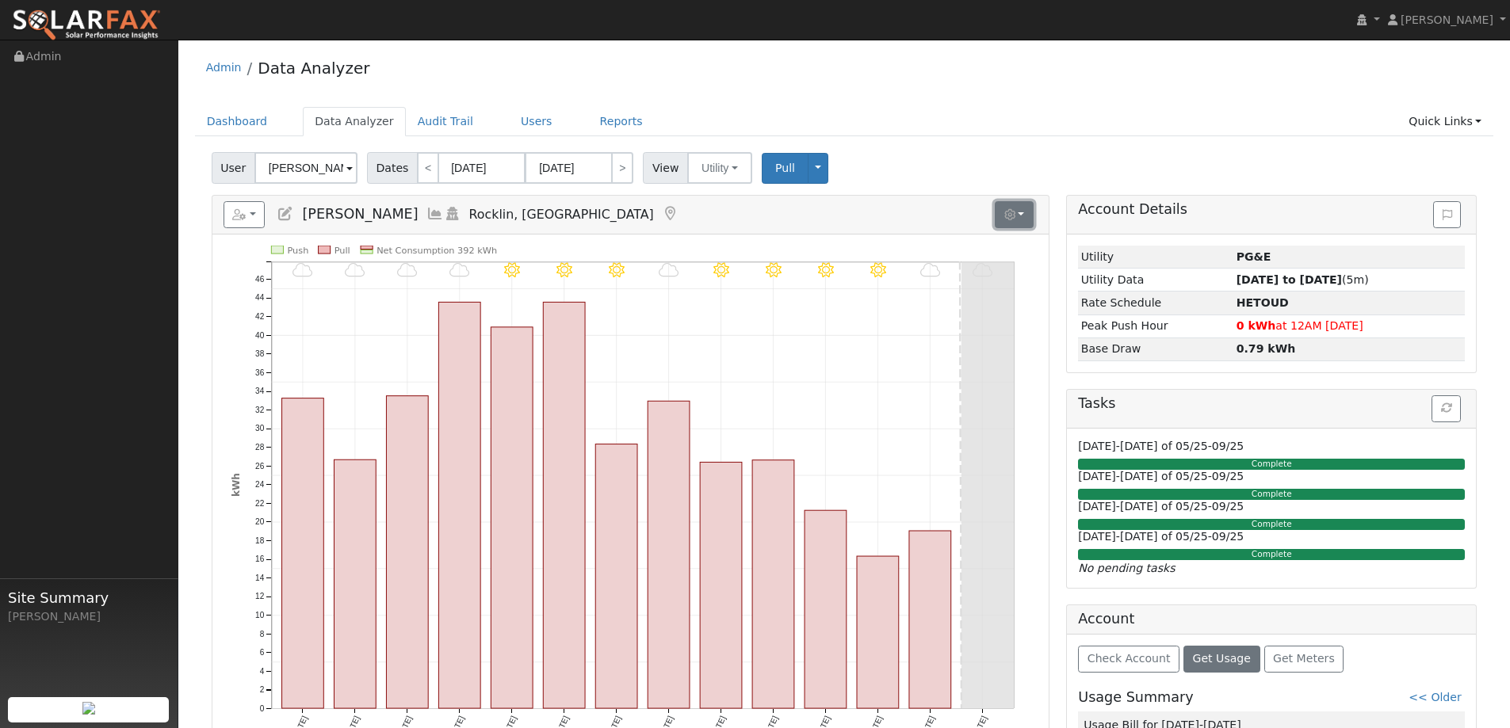
click at [1025, 217] on button "button" at bounding box center [1014, 214] width 39 height 27
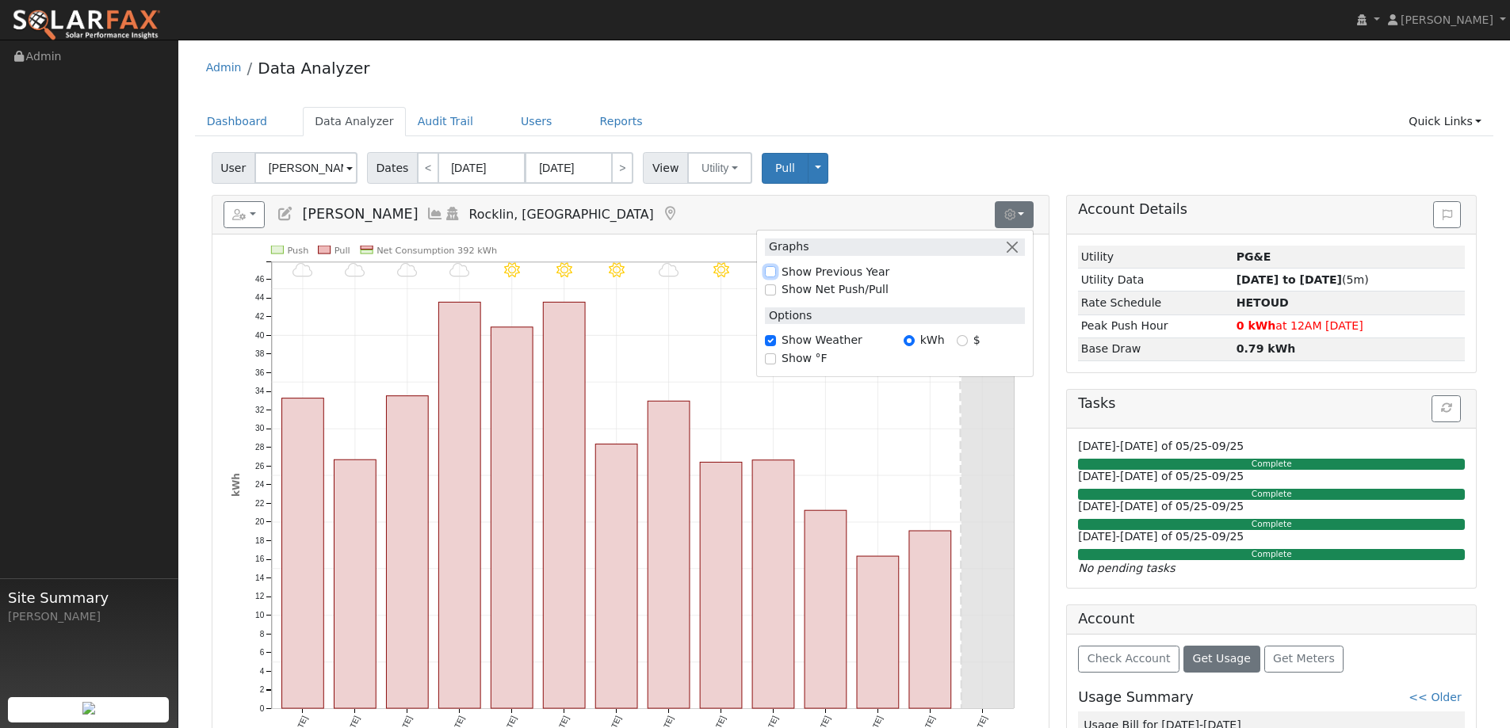
click at [771, 274] on input "Show Previous Year" at bounding box center [770, 271] width 11 height 11
click at [771, 271] on input "Show Previous Year" at bounding box center [770, 271] width 11 height 11
checkbox input "false"
click at [1018, 250] on button "button" at bounding box center [1012, 247] width 17 height 17
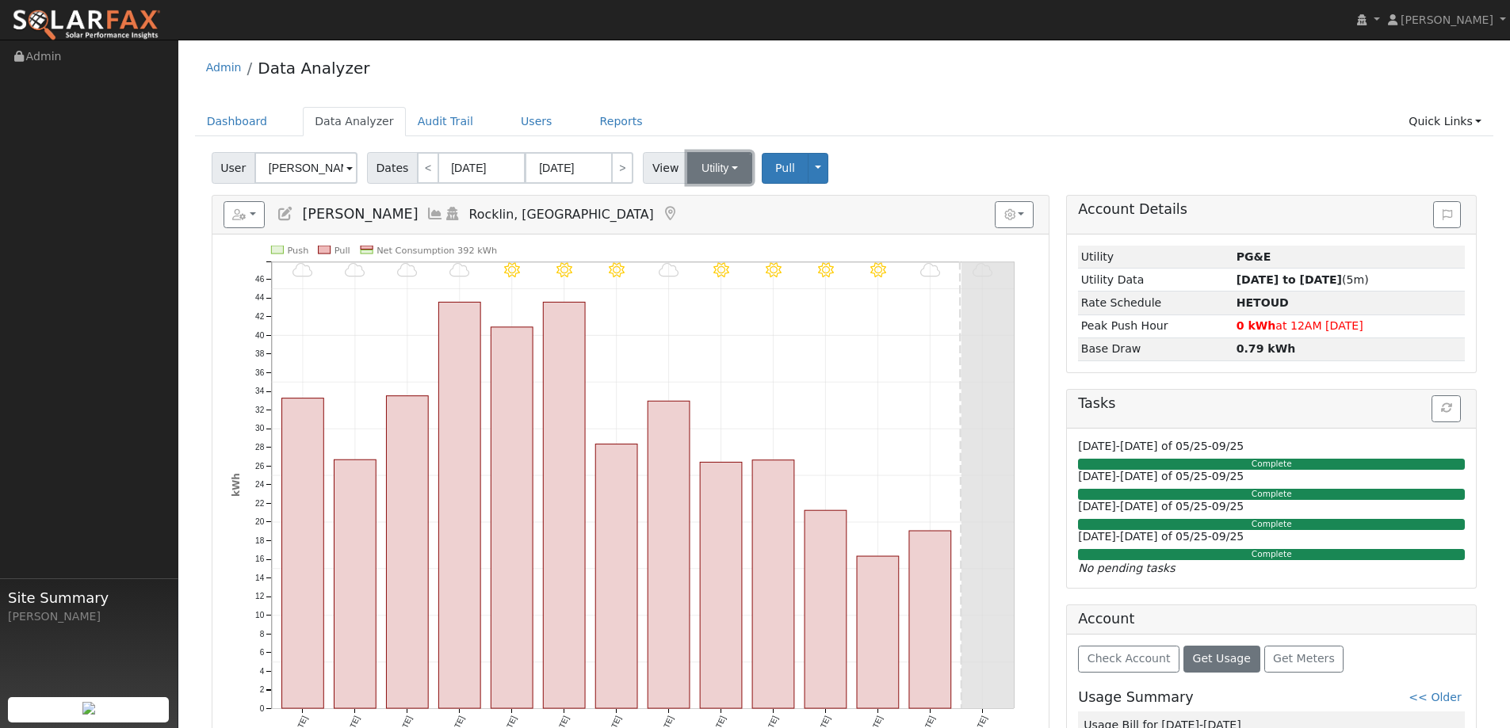
click at [731, 171] on button "Utility" at bounding box center [719, 168] width 65 height 32
click at [718, 204] on link "Utility" at bounding box center [740, 203] width 110 height 22
click at [692, 109] on ul "Dashboard Data Analyzer Audit Trail Users Reports Quick Links Quick Add Quick C…" at bounding box center [844, 121] width 1299 height 29
click at [393, 174] on span "Dates" at bounding box center [392, 168] width 51 height 32
click at [426, 171] on link "<" at bounding box center [428, 168] width 22 height 32
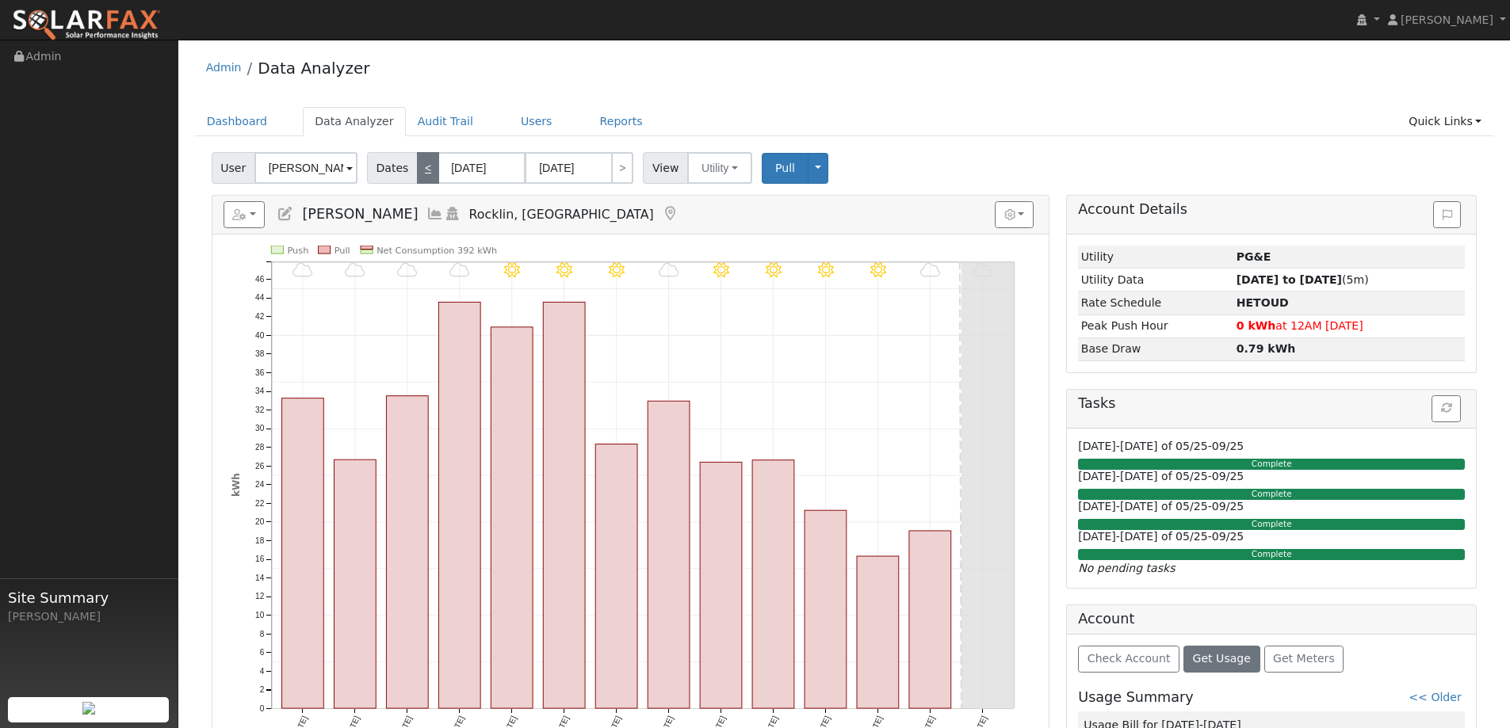
type input "[DATE]"
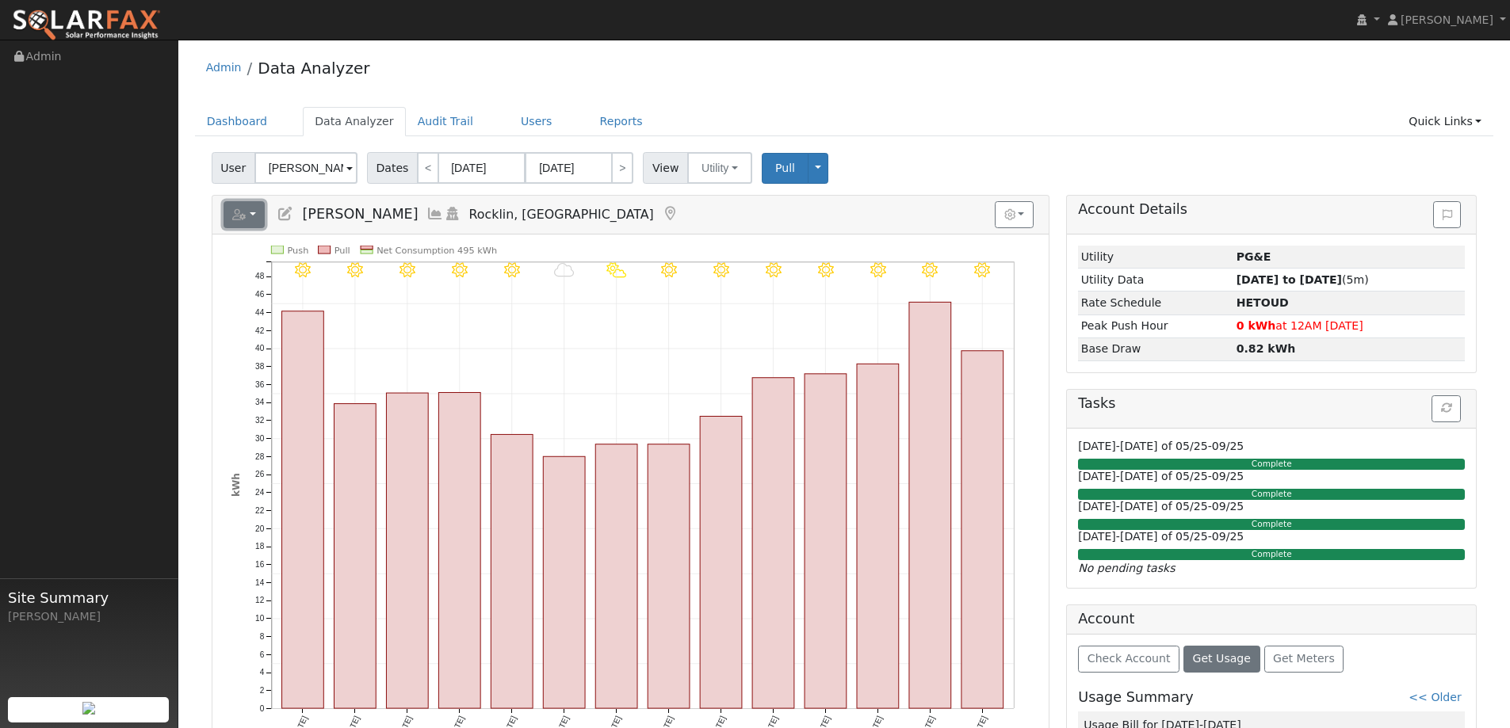
click at [258, 214] on button "button" at bounding box center [244, 214] width 42 height 27
click at [423, 170] on link "<" at bounding box center [428, 168] width 22 height 32
type input "[DATE]"
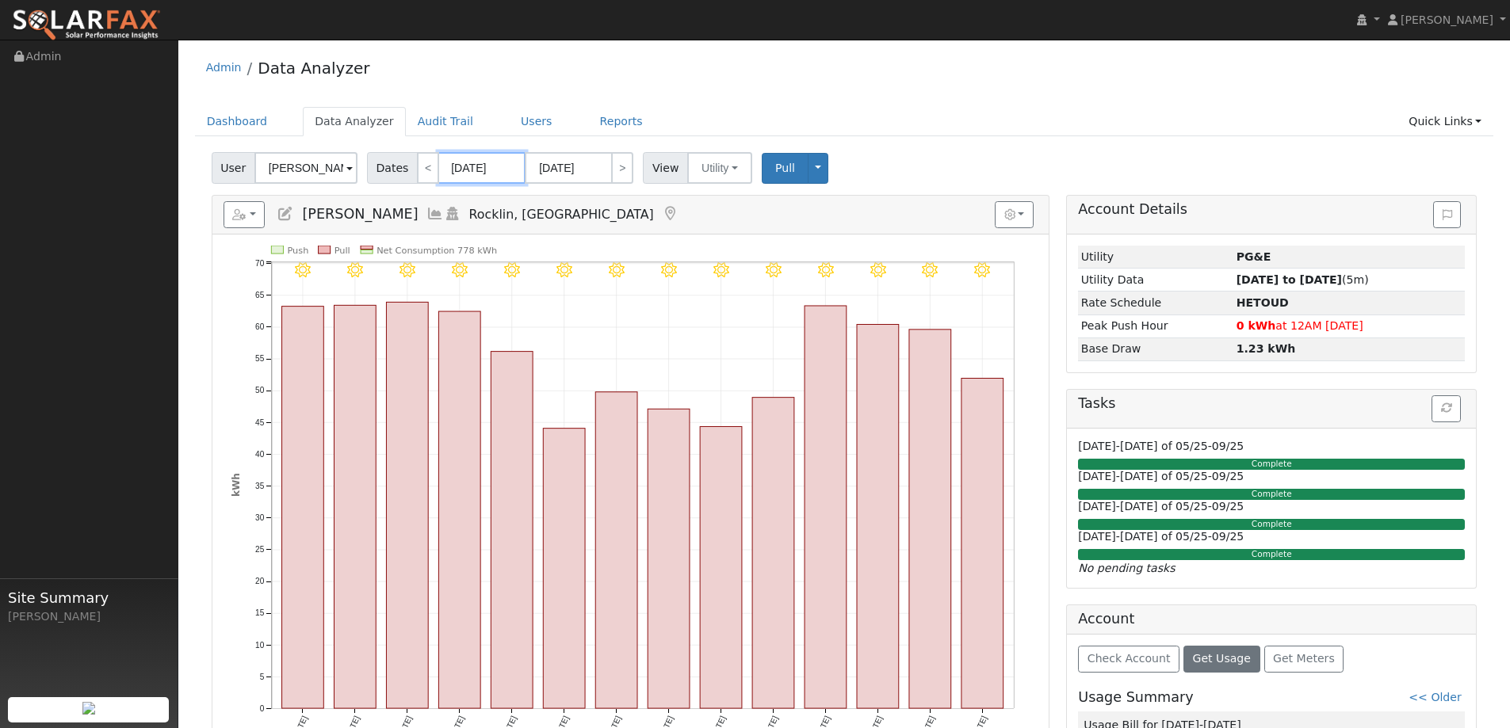
click at [486, 170] on input "[DATE]" at bounding box center [481, 168] width 87 height 32
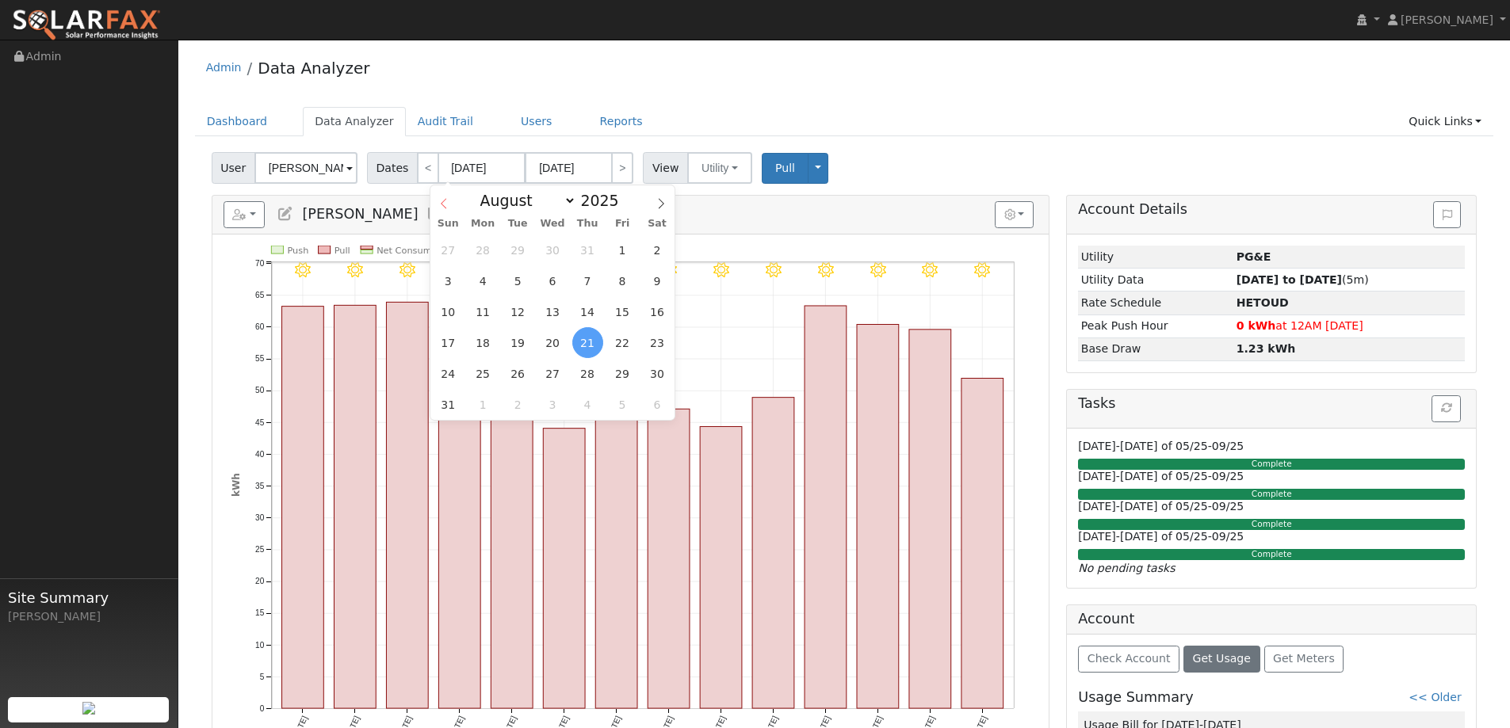
click at [445, 201] on icon at bounding box center [444, 204] width 6 height 10
click at [445, 202] on icon at bounding box center [443, 203] width 11 height 11
select select "3"
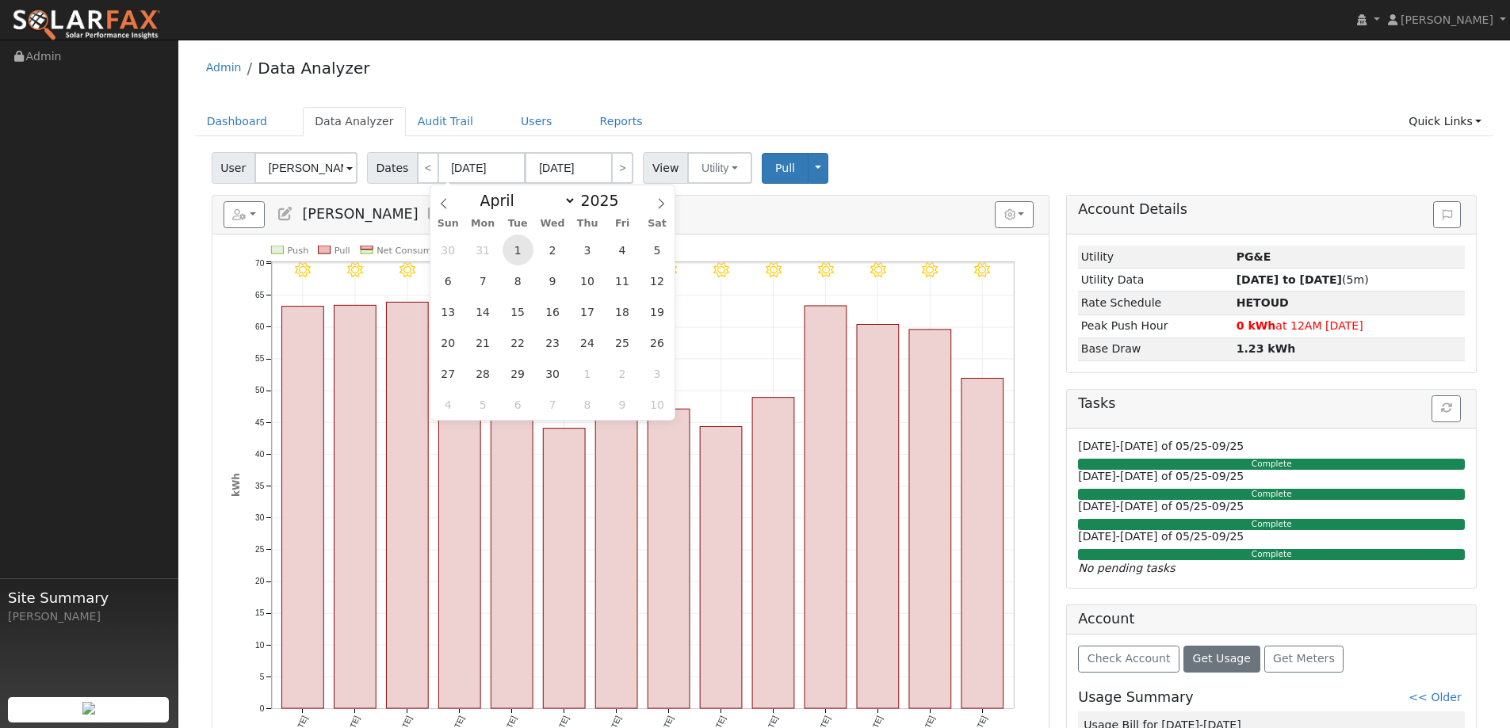
click at [521, 257] on span "1" at bounding box center [517, 250] width 31 height 31
type input "[DATE]"
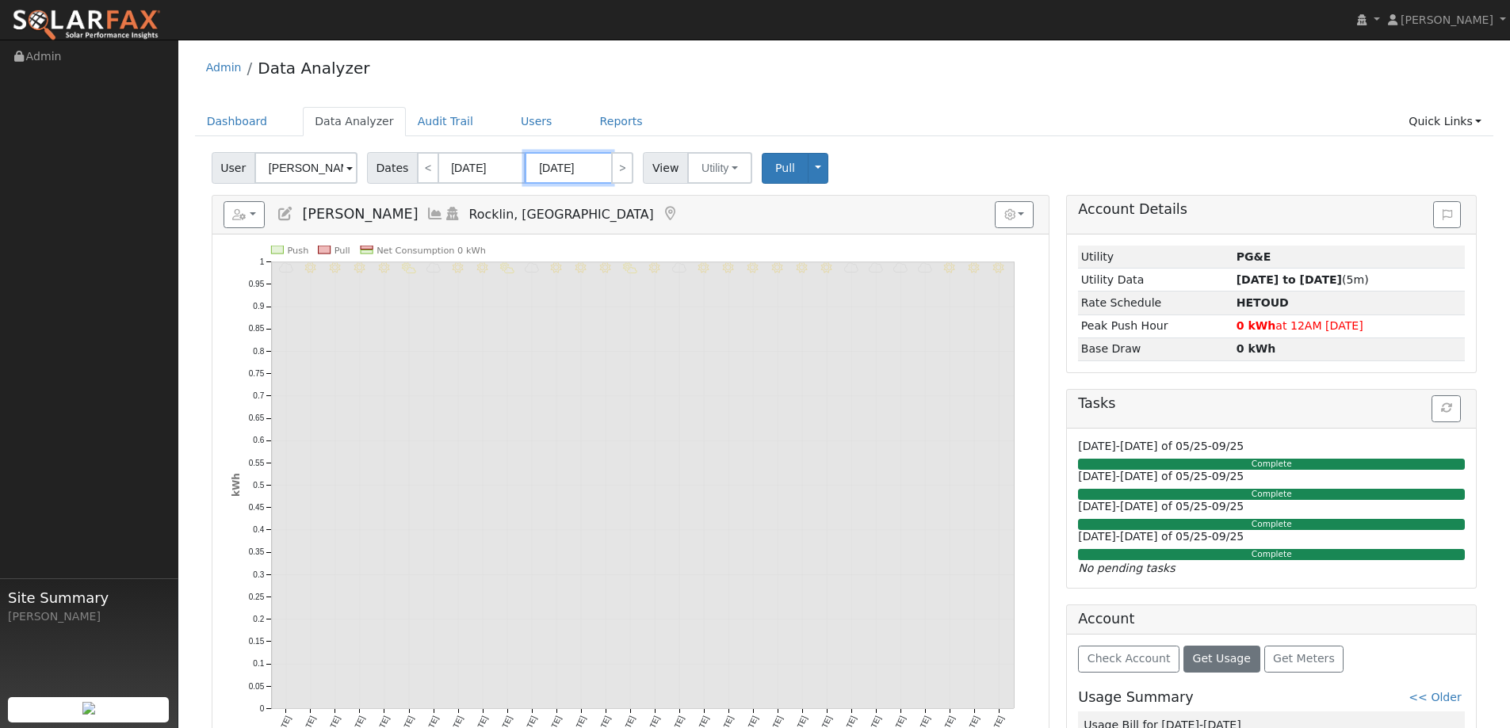
click at [586, 169] on input "[DATE]" at bounding box center [568, 168] width 87 height 32
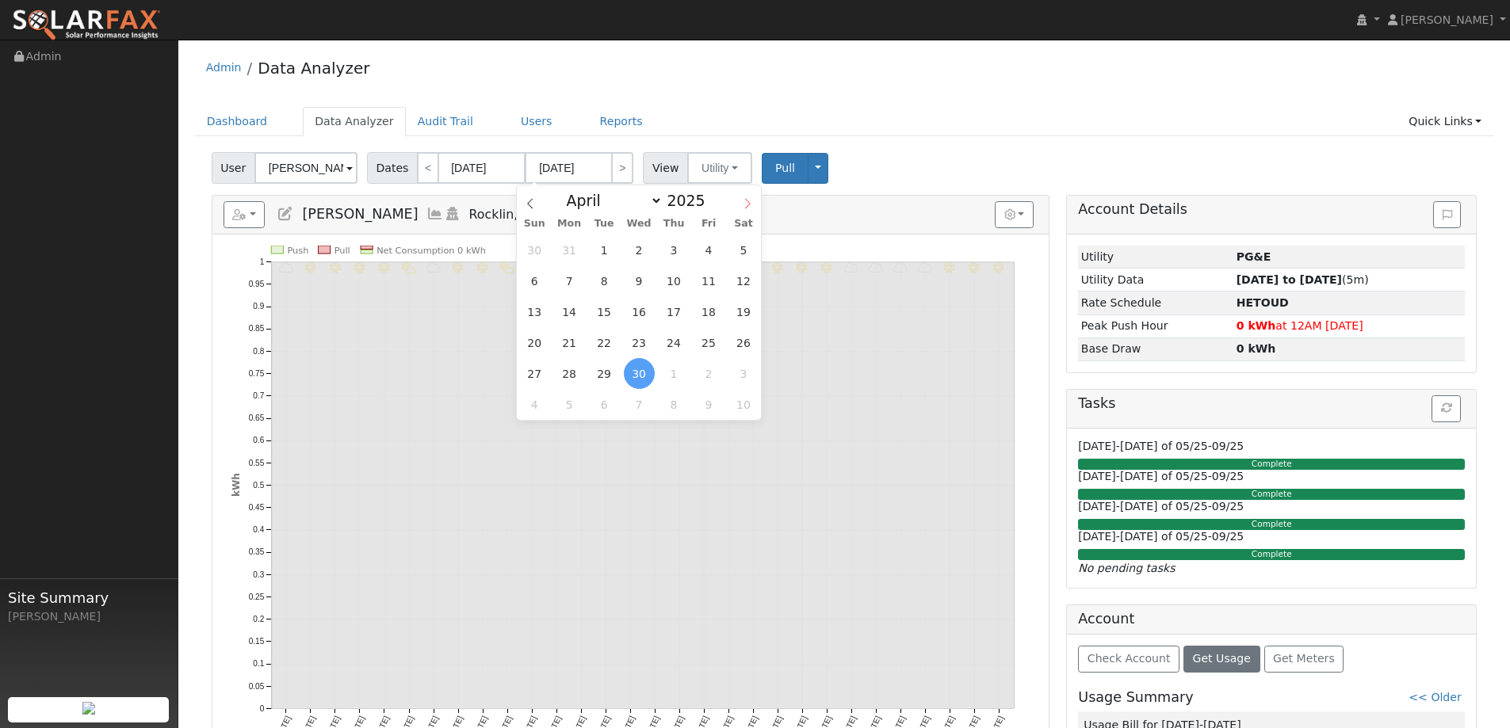
click at [742, 210] on span at bounding box center [747, 198] width 27 height 27
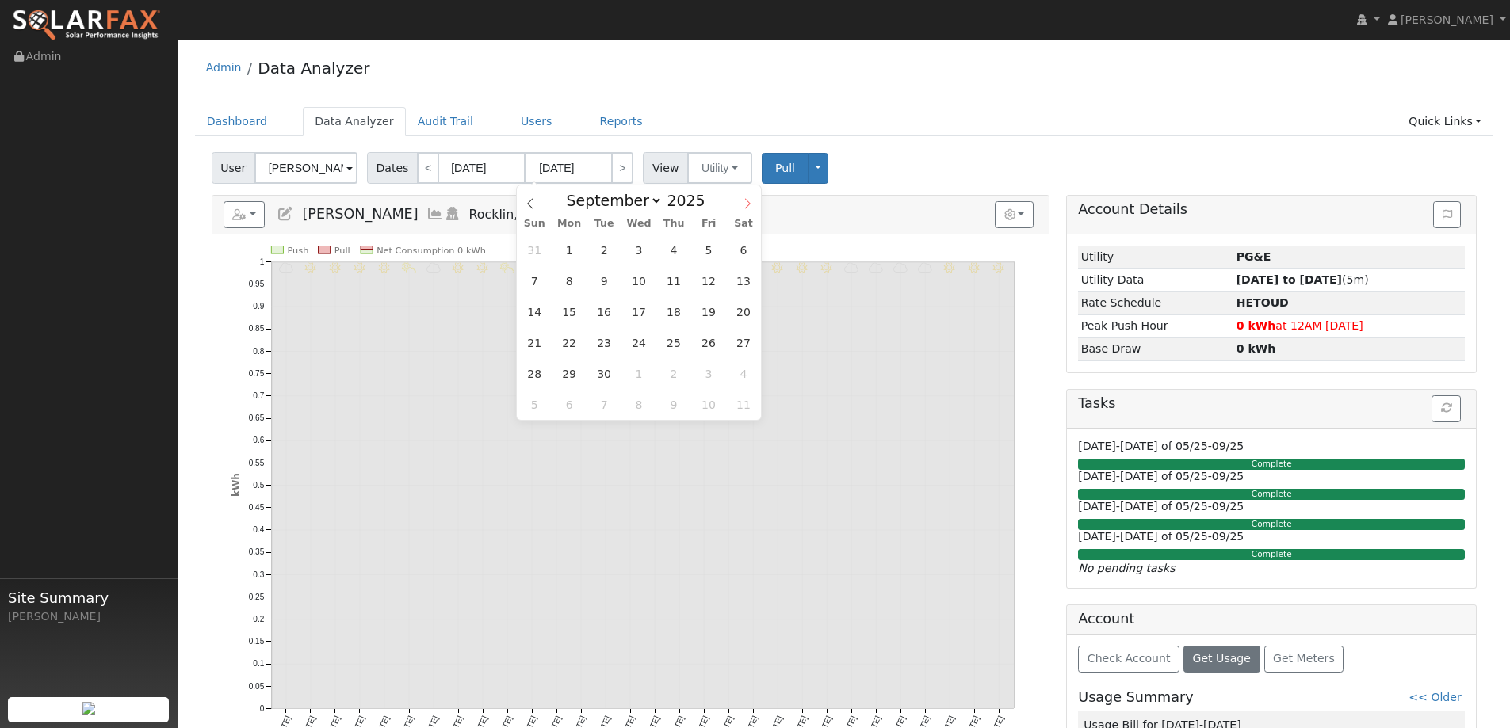
click at [742, 210] on span at bounding box center [747, 198] width 27 height 27
select select "9"
click at [682, 250] on span "2" at bounding box center [674, 250] width 31 height 31
type input "[DATE]"
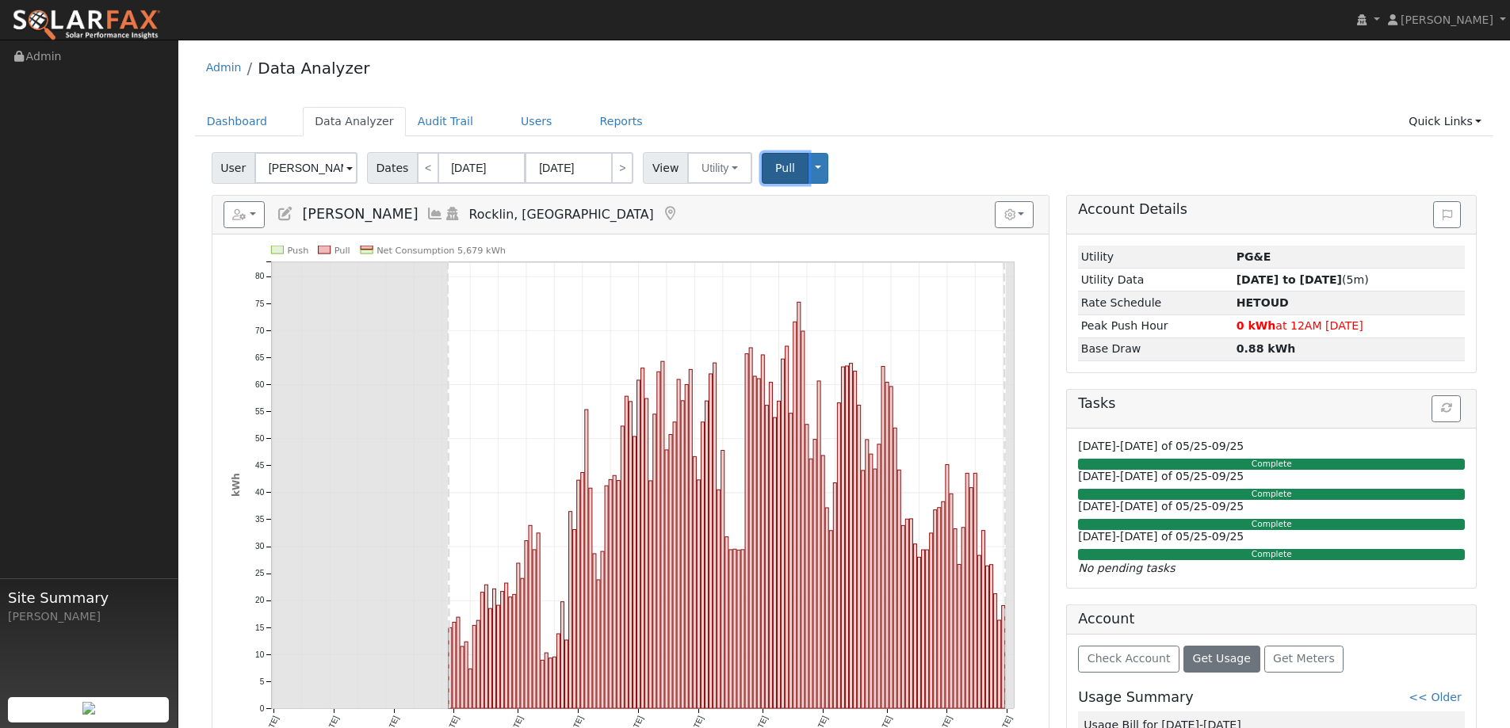
click at [778, 165] on span "Pull" at bounding box center [785, 168] width 20 height 13
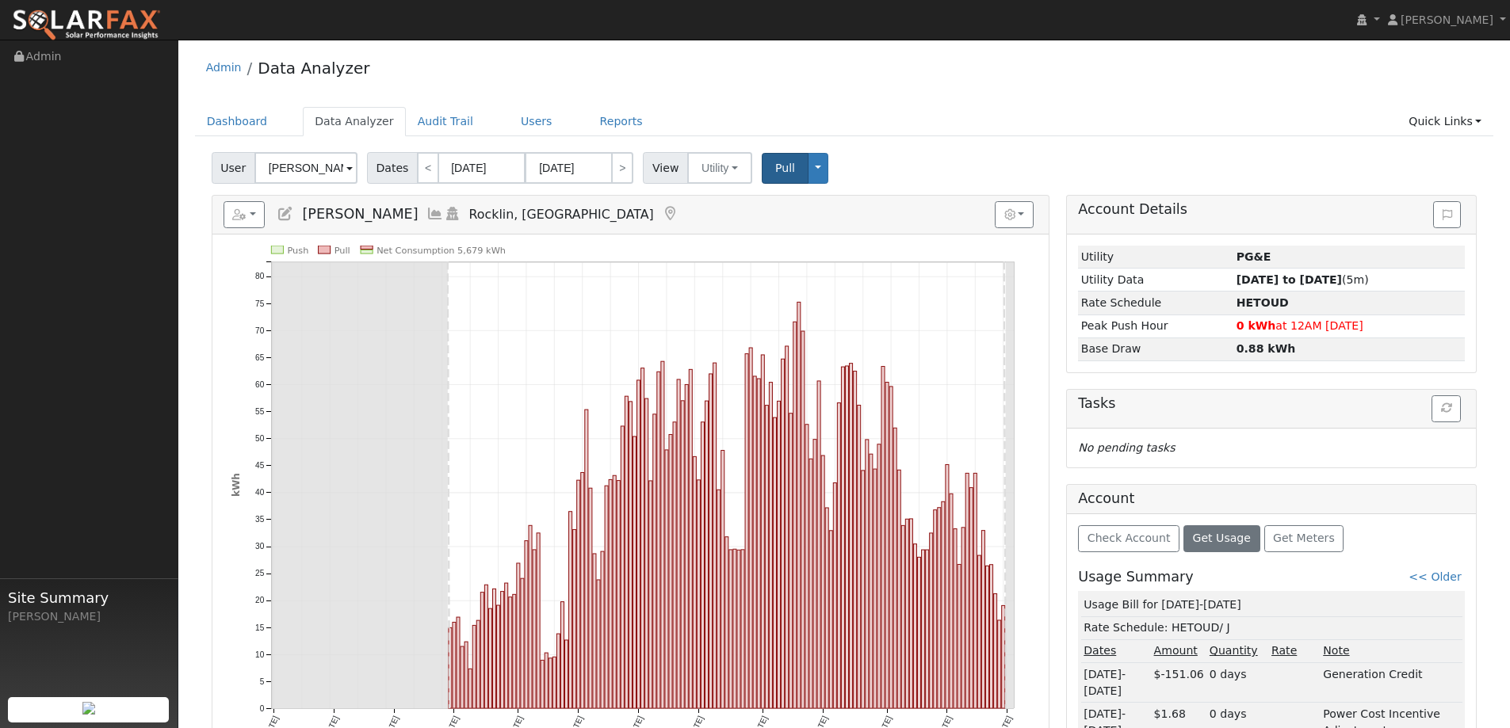
click at [1413, 86] on div "Admin Data Analyzer" at bounding box center [844, 72] width 1299 height 48
